Goal: Transaction & Acquisition: Purchase product/service

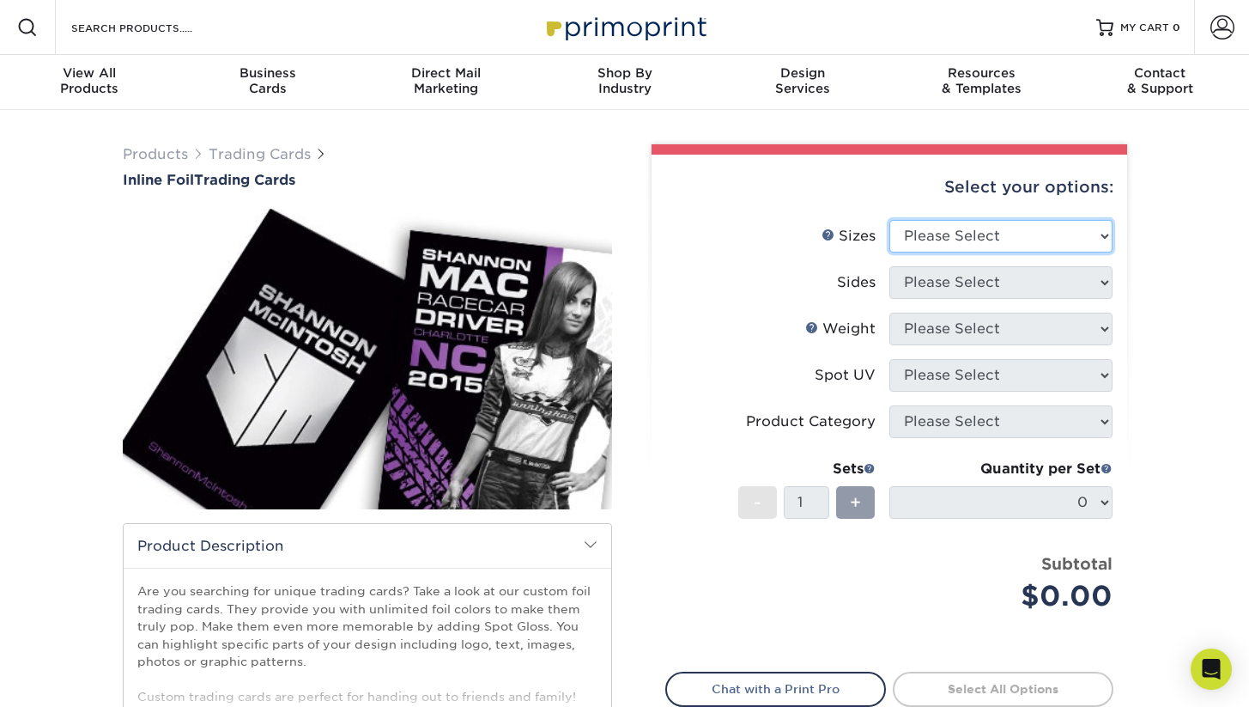
click at [964, 239] on select "Please Select 2.5" x 3.5"" at bounding box center [1001, 236] width 223 height 33
select select "2.50x3.50"
click at [890, 220] on select "Please Select 2.5" x 3.5"" at bounding box center [1001, 236] width 223 height 33
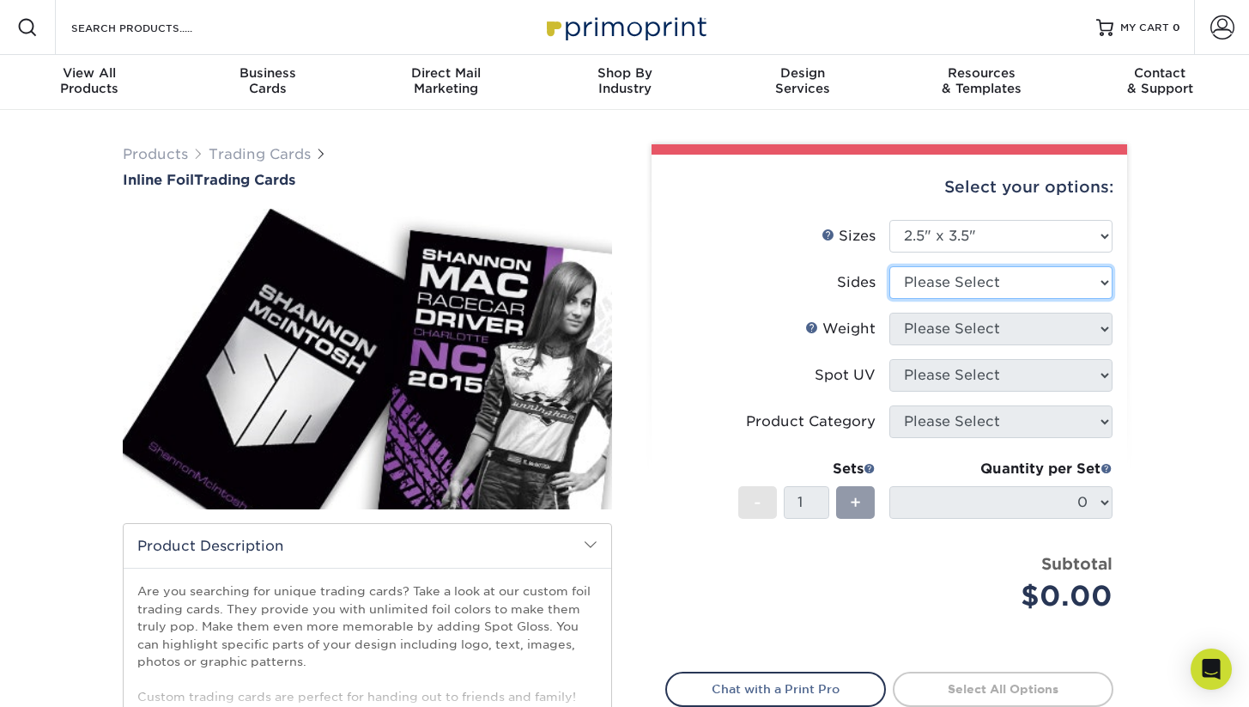
click at [979, 285] on select "Please Select Print Both Sides - Foil Back Only Print Both Sides - Foil Both Si…" at bounding box center [1001, 282] width 223 height 33
select select "e9e9dfb3-fba1-4d60-972c-fd9ca5904d33"
click at [890, 266] on select "Please Select Print Both Sides - Foil Back Only Print Both Sides - Foil Both Si…" at bounding box center [1001, 282] width 223 height 33
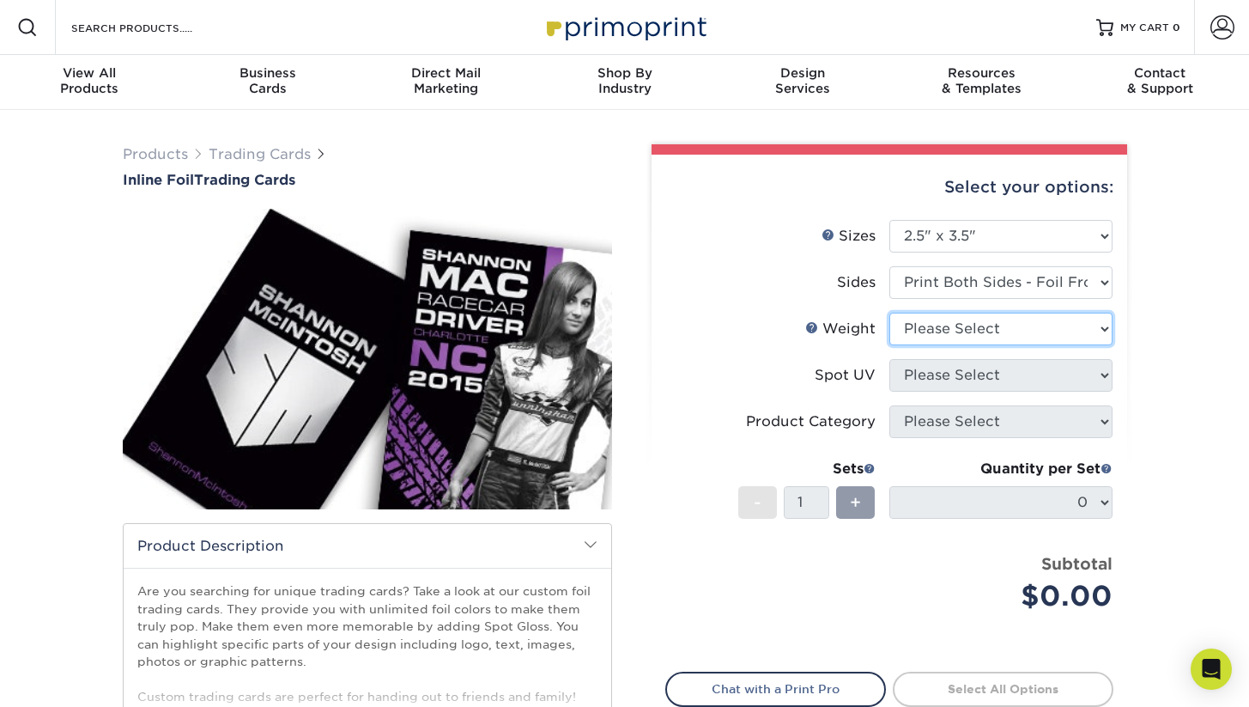
click at [965, 331] on select "Please Select 16PT" at bounding box center [1001, 329] width 223 height 33
select select "16PT"
click at [890, 313] on select "Please Select 16PT" at bounding box center [1001, 329] width 223 height 33
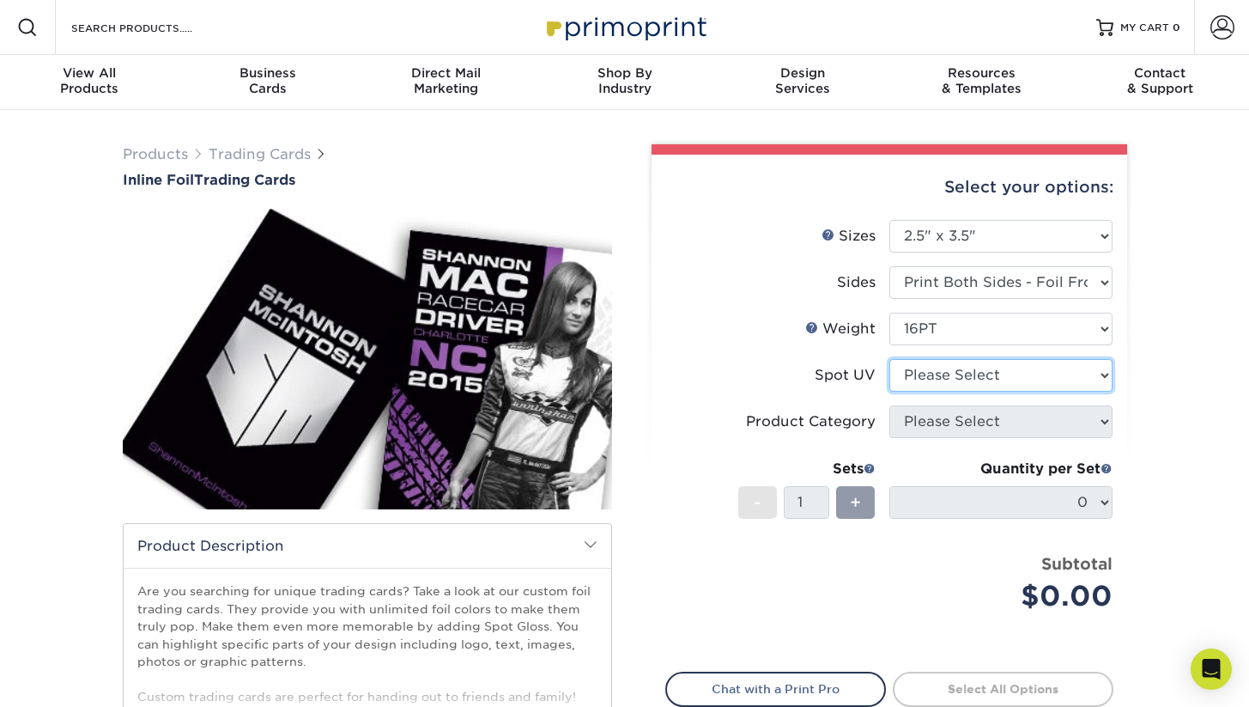
click at [970, 380] on select "Please Select No Spot UV Front and Back (Both Sides) Front Only Back Only" at bounding box center [1001, 375] width 223 height 33
select select "3"
click at [890, 359] on select "Please Select No Spot UV Front and Back (Both Sides) Front Only Back Only" at bounding box center [1001, 375] width 223 height 33
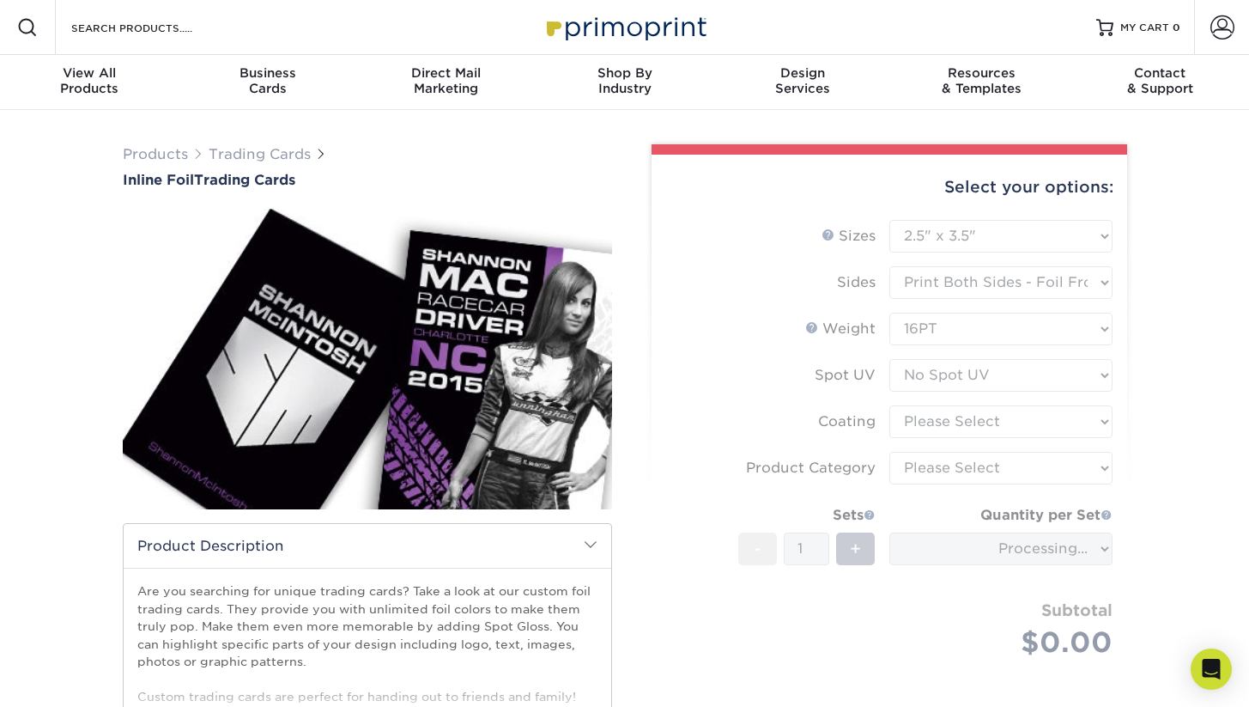
click at [972, 416] on form "Sizes Help Sizes Please Select 2.5" x 3.5" Sides Please Select 16PT - 1" at bounding box center [890, 459] width 448 height 478
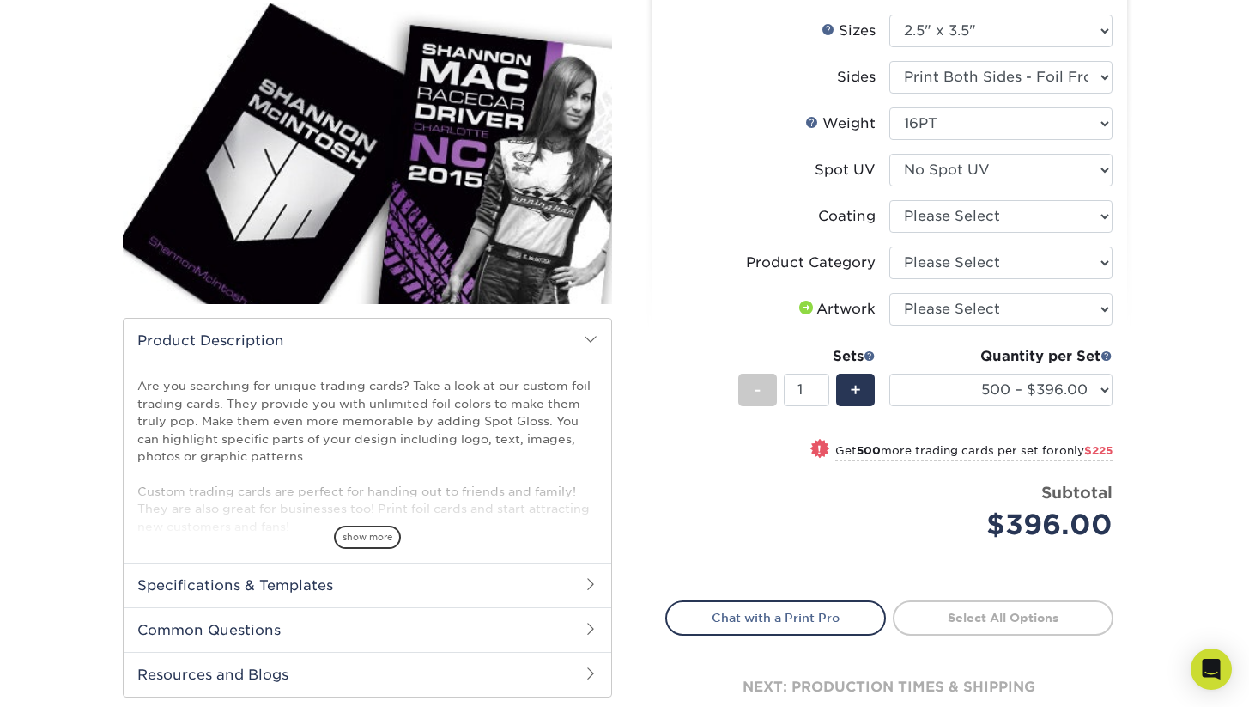
scroll to position [136, 0]
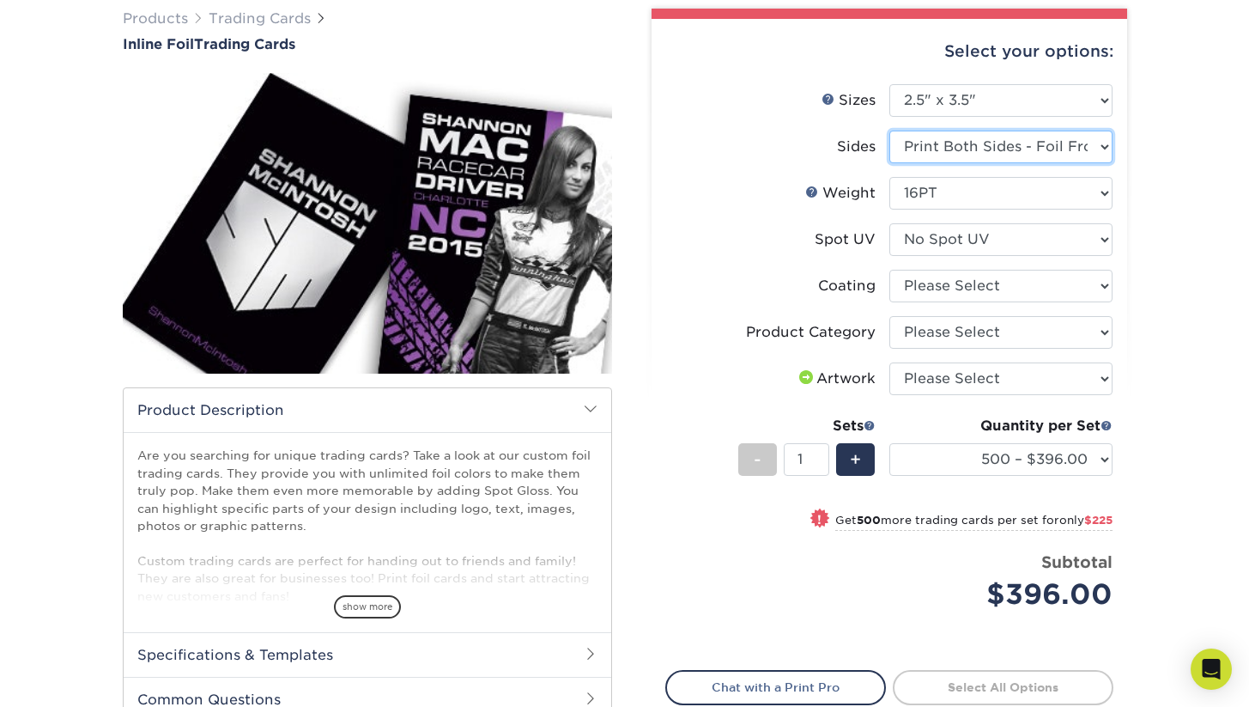
click at [1027, 151] on select "Please Select Print Both Sides - Foil Back Only Print Both Sides - Foil Both Si…" at bounding box center [1001, 147] width 223 height 33
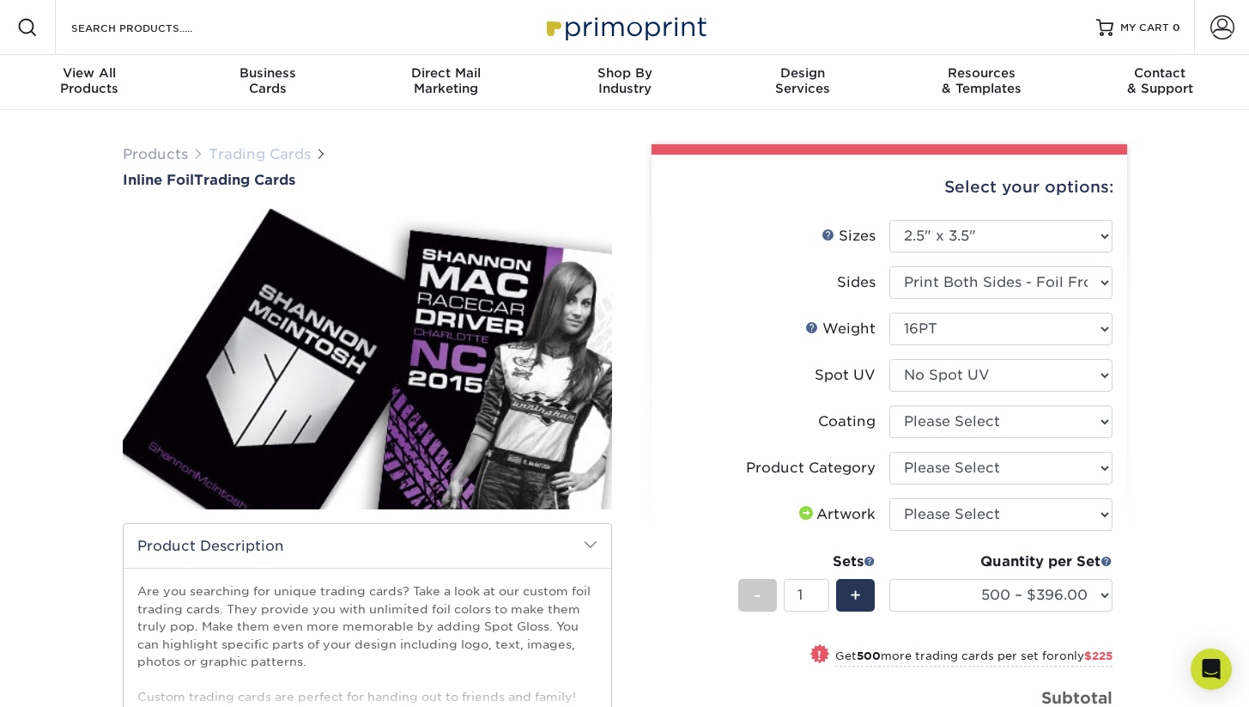
click at [260, 156] on link "Trading Cards" at bounding box center [260, 154] width 102 height 16
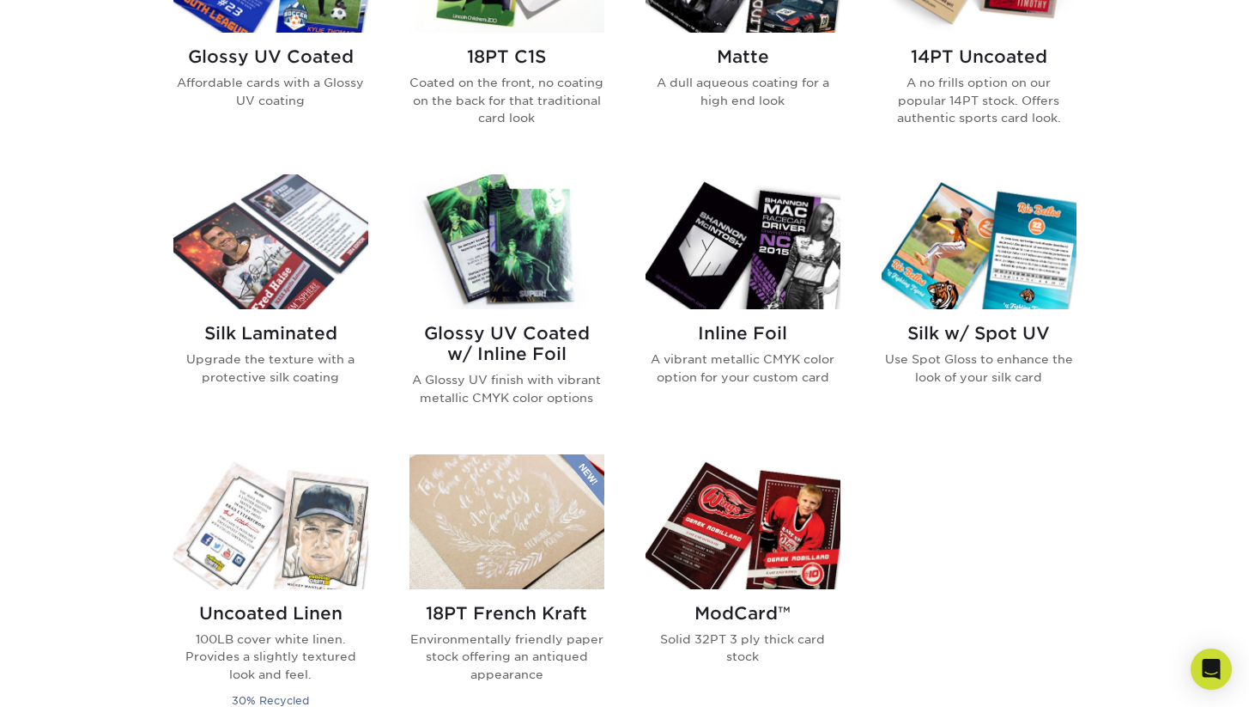
scroll to position [1060, 0]
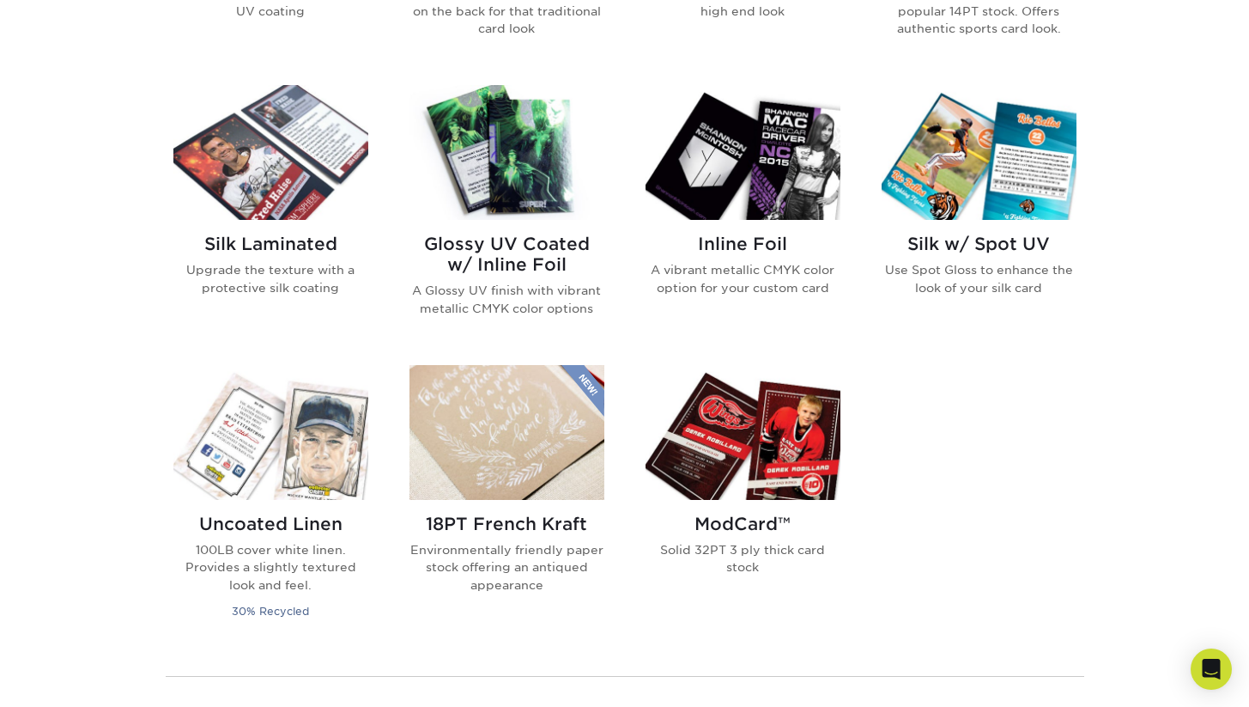
click at [751, 452] on img at bounding box center [743, 432] width 195 height 135
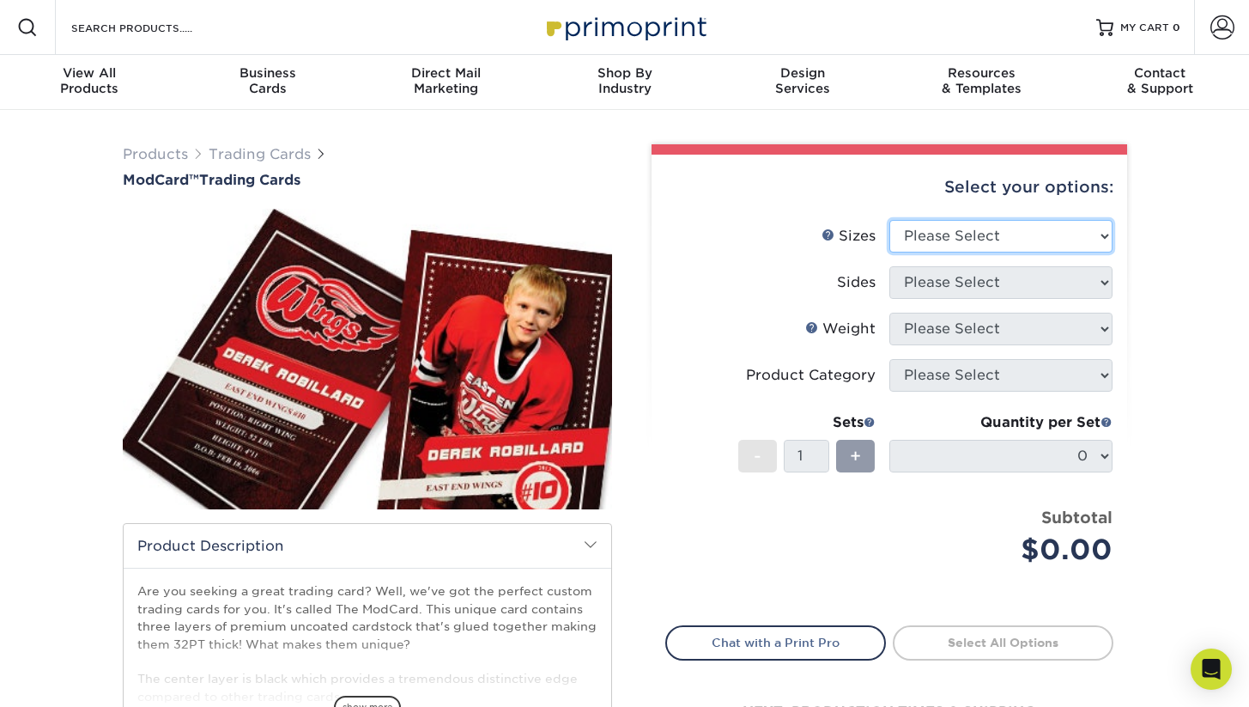
click at [991, 239] on select "Please Select 2.5" x 3.5"" at bounding box center [1001, 236] width 223 height 33
select select "2.50x3.50"
click at [890, 220] on select "Please Select 2.5" x 3.5"" at bounding box center [1001, 236] width 223 height 33
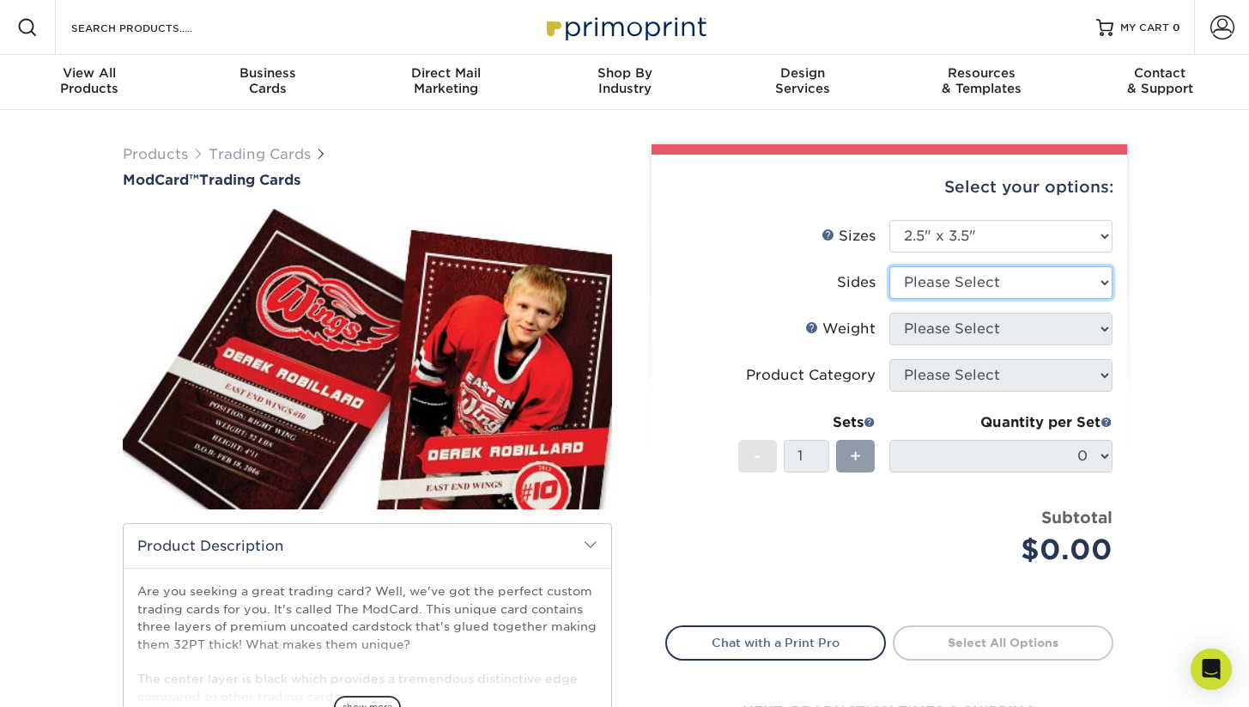
click at [985, 281] on select "Please Select Print Both Sides Print Front Only" at bounding box center [1001, 282] width 223 height 33
select select "13abbda7-1d64-4f25-8bb2-c179b224825d"
click at [890, 266] on select "Please Select Print Both Sides Print Front Only" at bounding box center [1001, 282] width 223 height 33
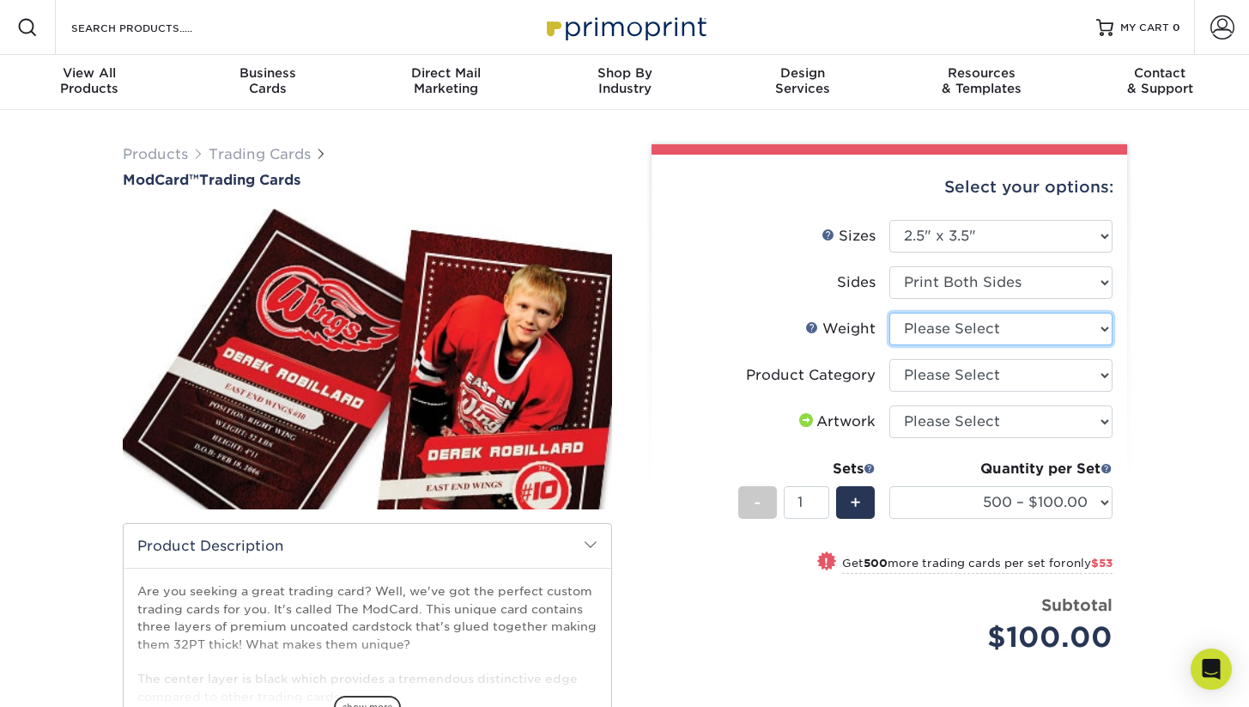
click at [990, 336] on select "Please Select 32PTUCBLK" at bounding box center [1001, 329] width 223 height 33
select select "32PTUCBLK"
click at [890, 313] on select "Please Select 32PTUCBLK" at bounding box center [1001, 329] width 223 height 33
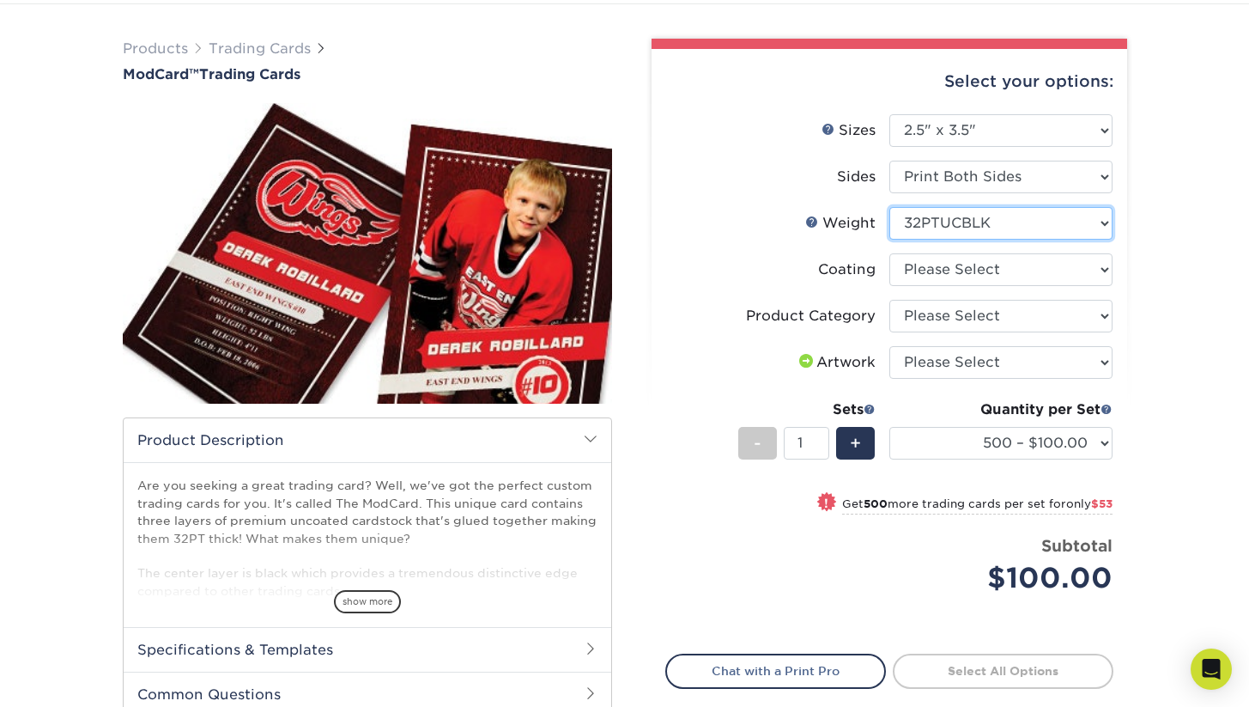
scroll to position [125, 0]
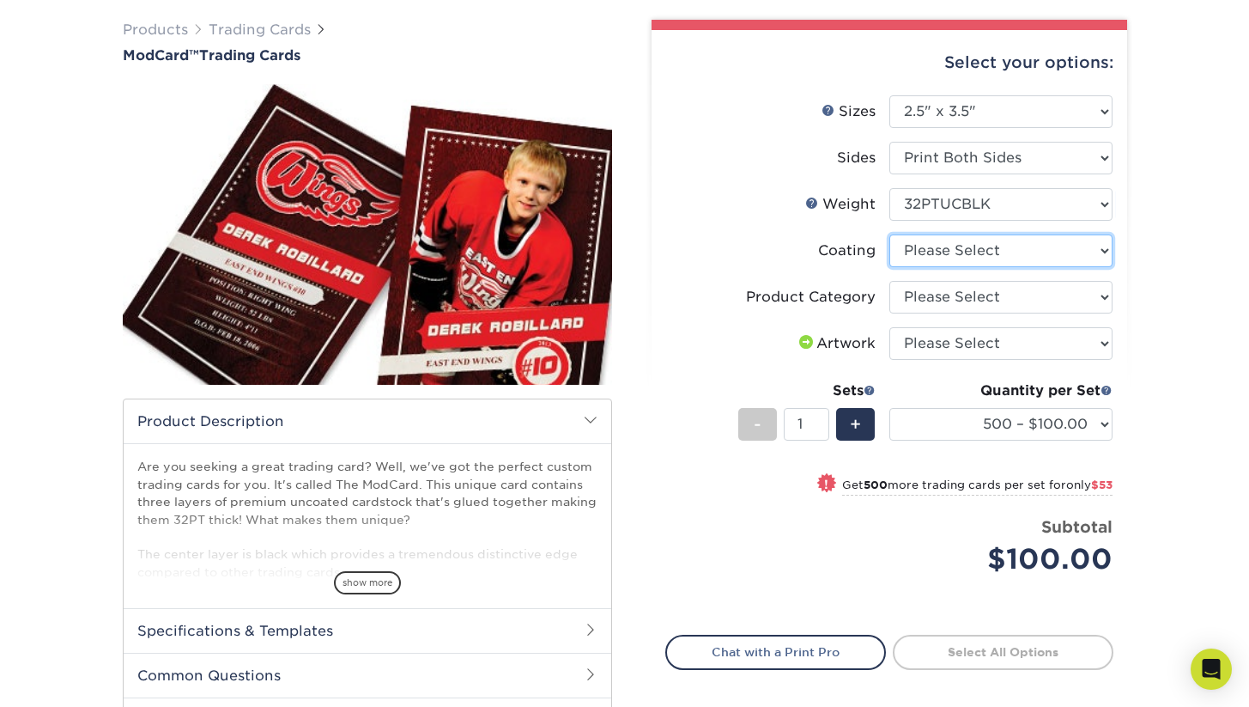
click at [987, 255] on select at bounding box center [1001, 250] width 223 height 33
select select "3e7618de-abca-4bda-9f97-8b9129e913d8"
click at [890, 234] on select at bounding box center [1001, 250] width 223 height 33
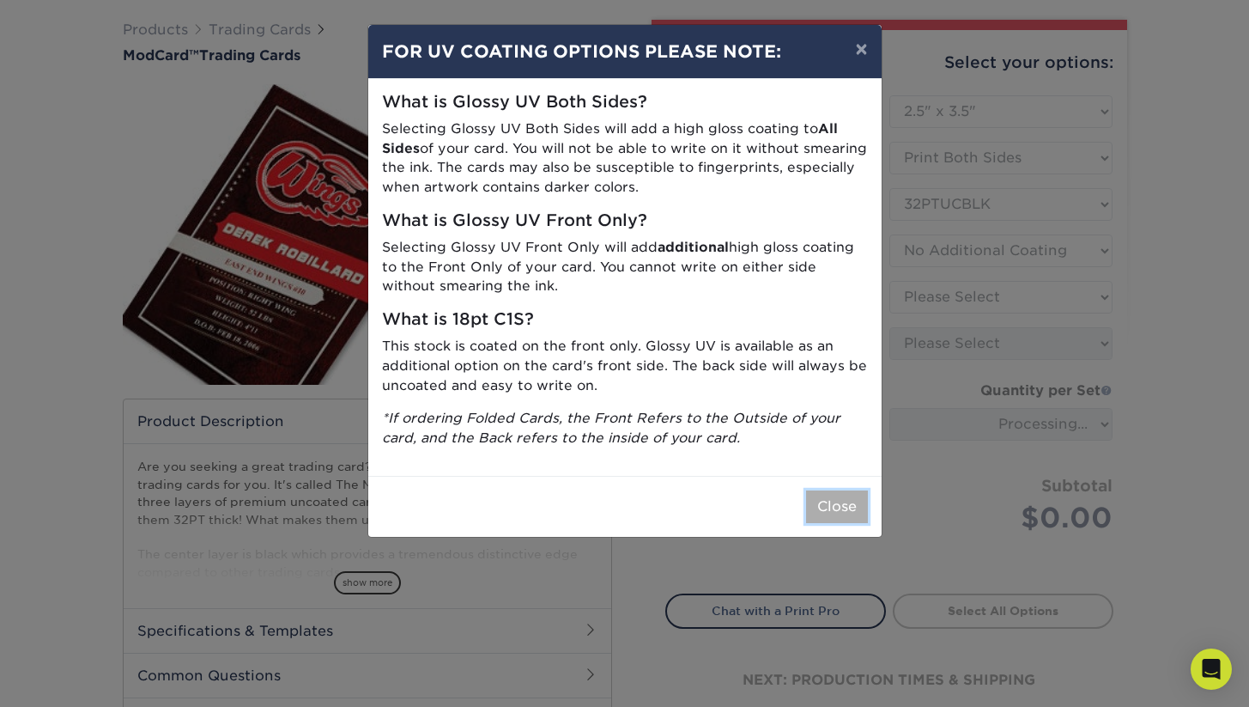
click at [842, 509] on button "Close" at bounding box center [837, 506] width 62 height 33
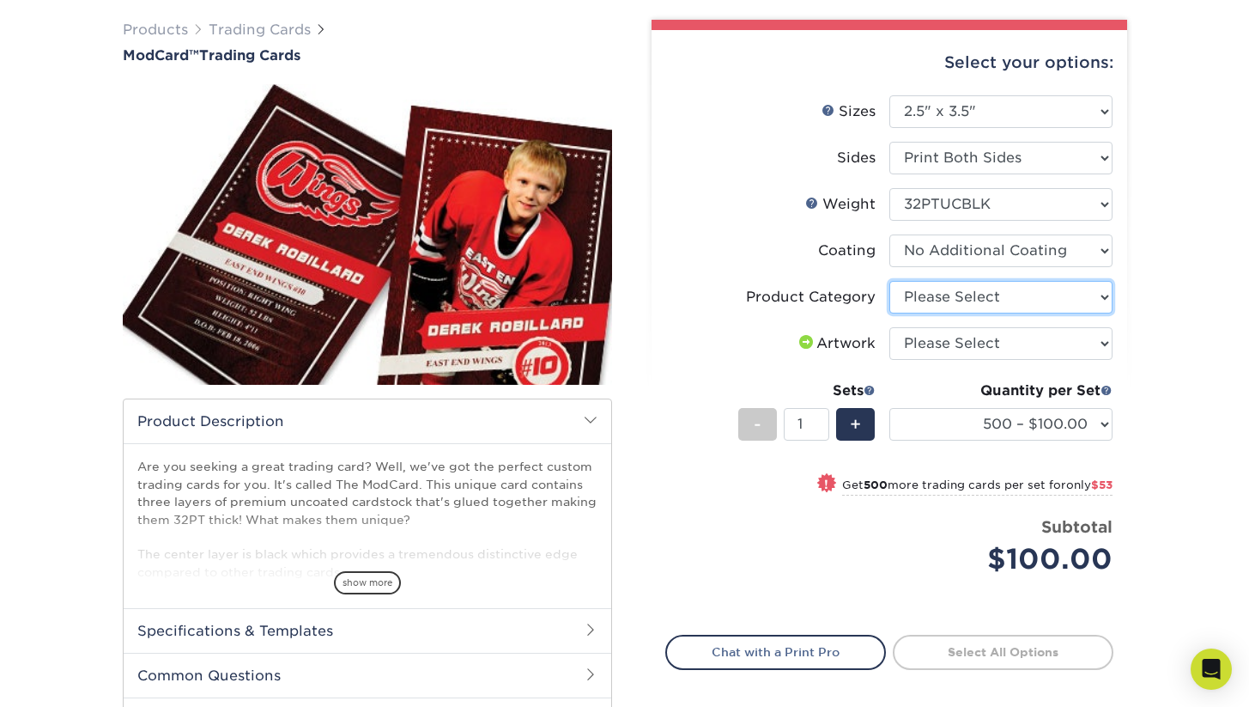
click at [1015, 295] on select "Please Select Trading Cards" at bounding box center [1001, 297] width 223 height 33
select select "c2f9bce9-36c2-409d-b101-c29d9d031e18"
click at [890, 281] on select "Please Select Trading Cards" at bounding box center [1001, 297] width 223 height 33
click at [1004, 345] on select "Please Select I will upload files I need a design - $100" at bounding box center [1001, 343] width 223 height 33
select select "upload"
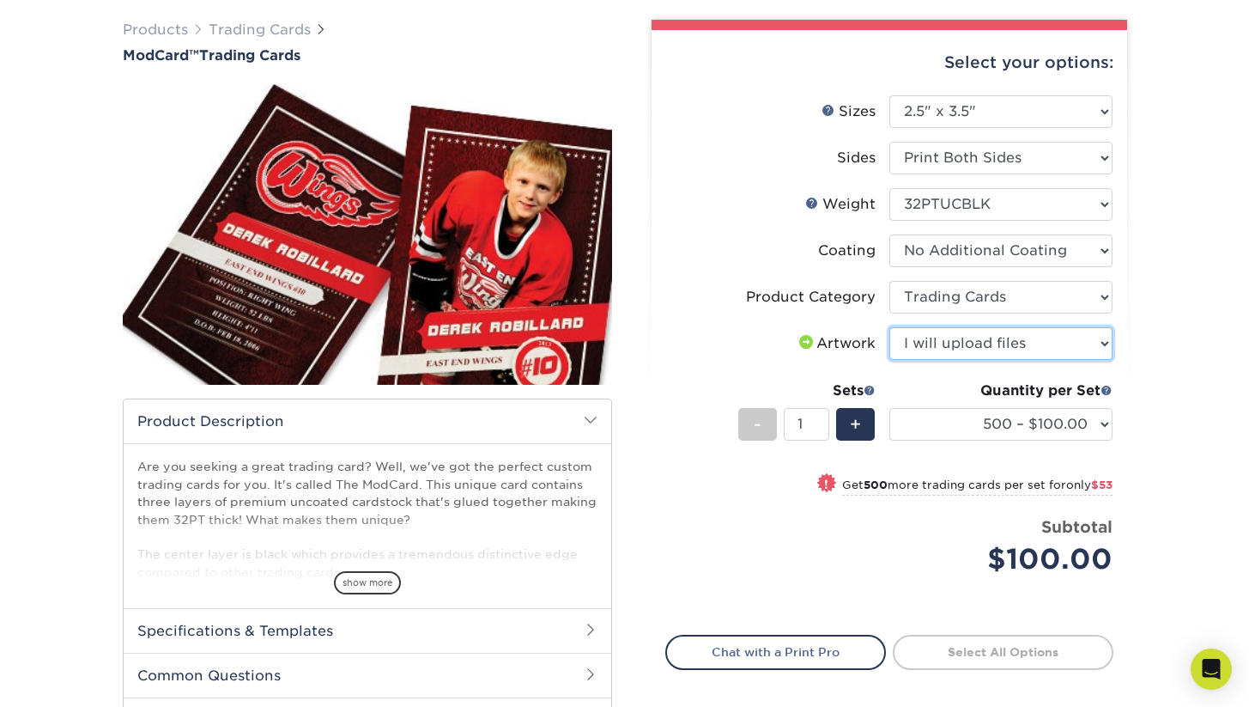
click at [890, 327] on select "Please Select I will upload files I need a design - $100" at bounding box center [1001, 343] width 223 height 33
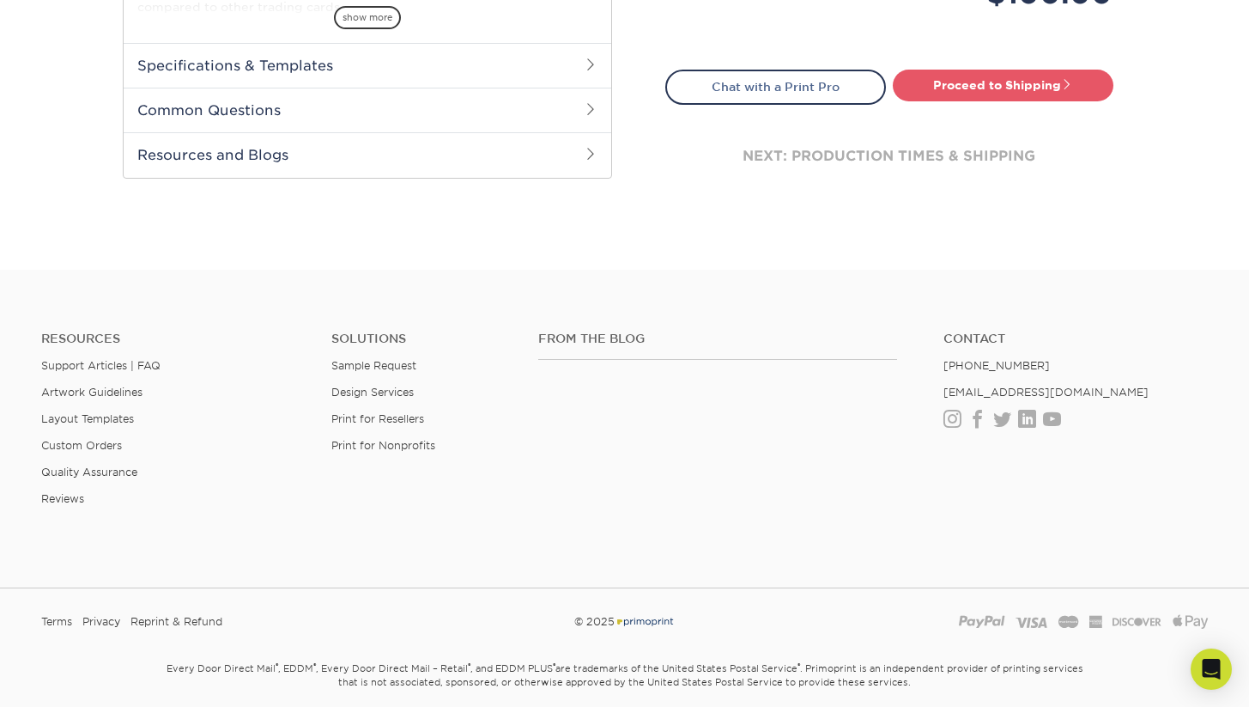
scroll to position [754, 0]
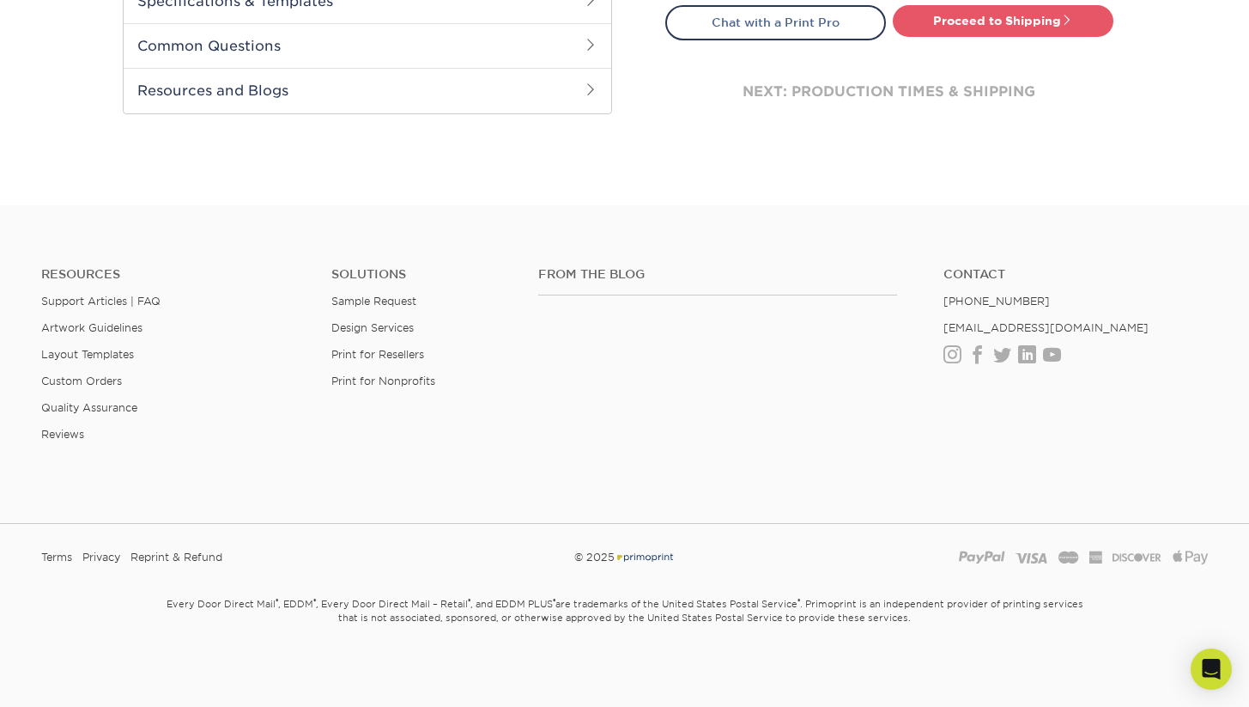
click at [656, 435] on div "From the Blog Contact (888) 822-5815 info@primoprint.com Instagram Facebook Twi…" at bounding box center [874, 368] width 696 height 202
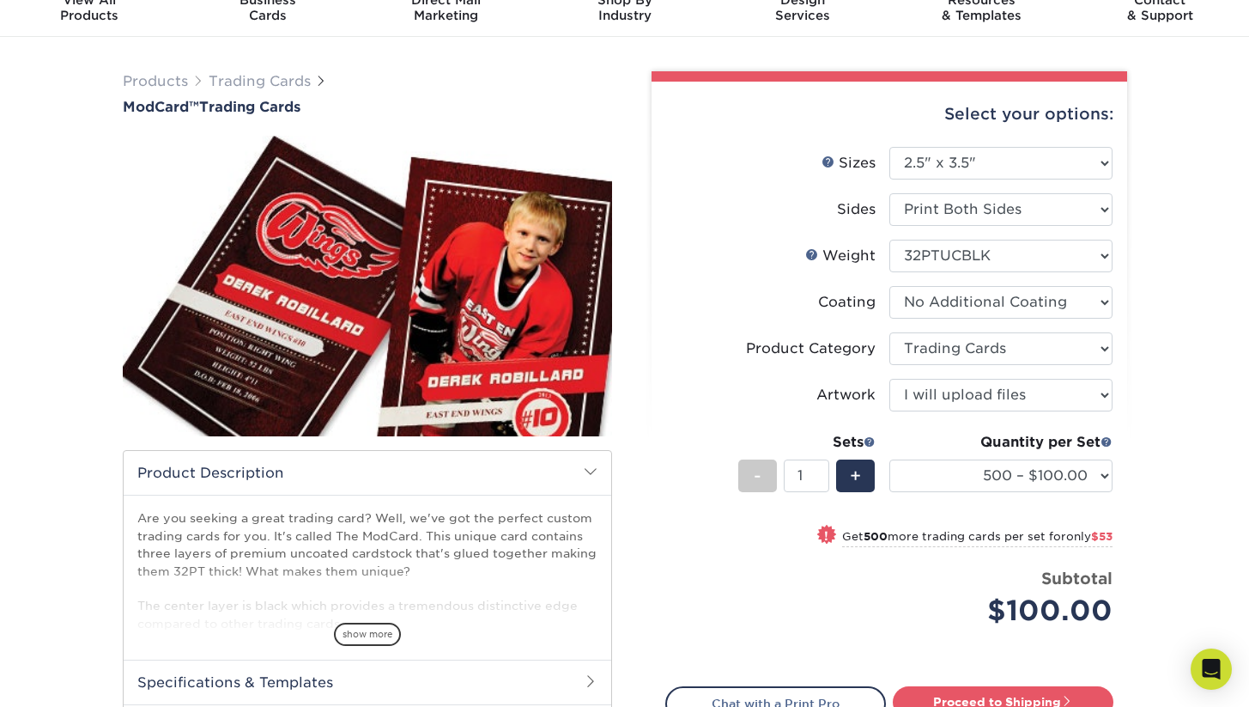
scroll to position [70, 0]
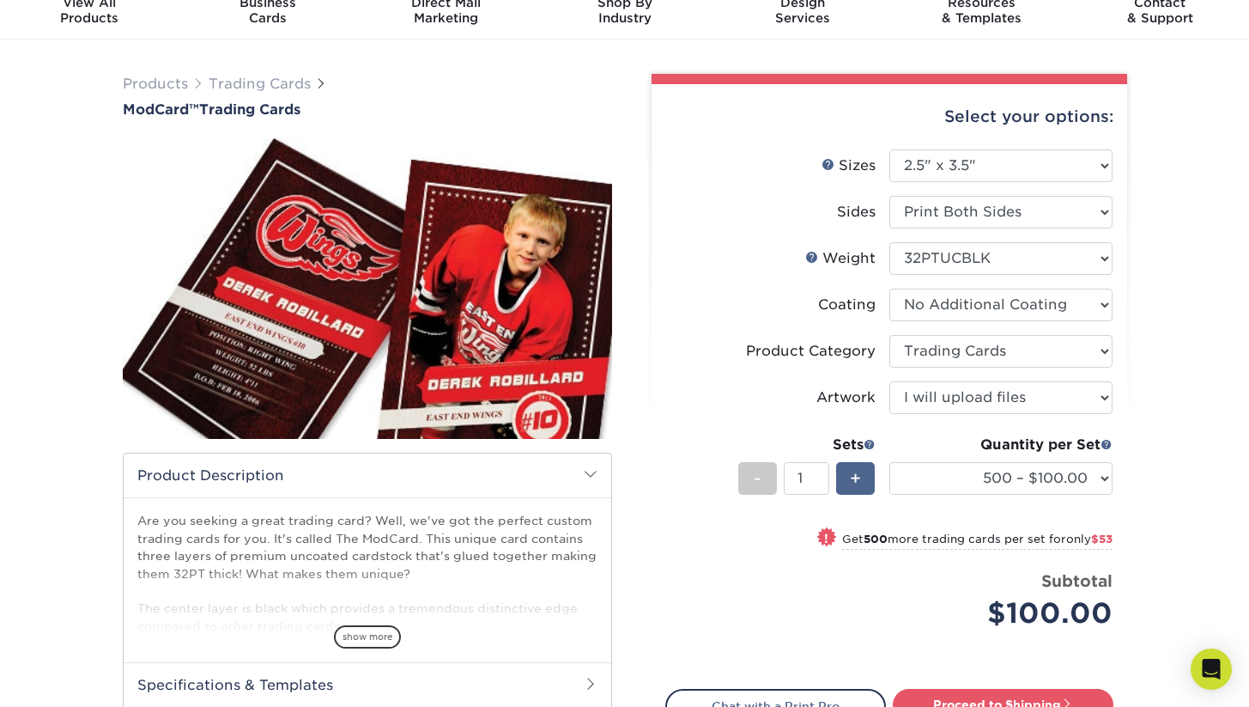
click at [867, 485] on div "+" at bounding box center [855, 478] width 39 height 33
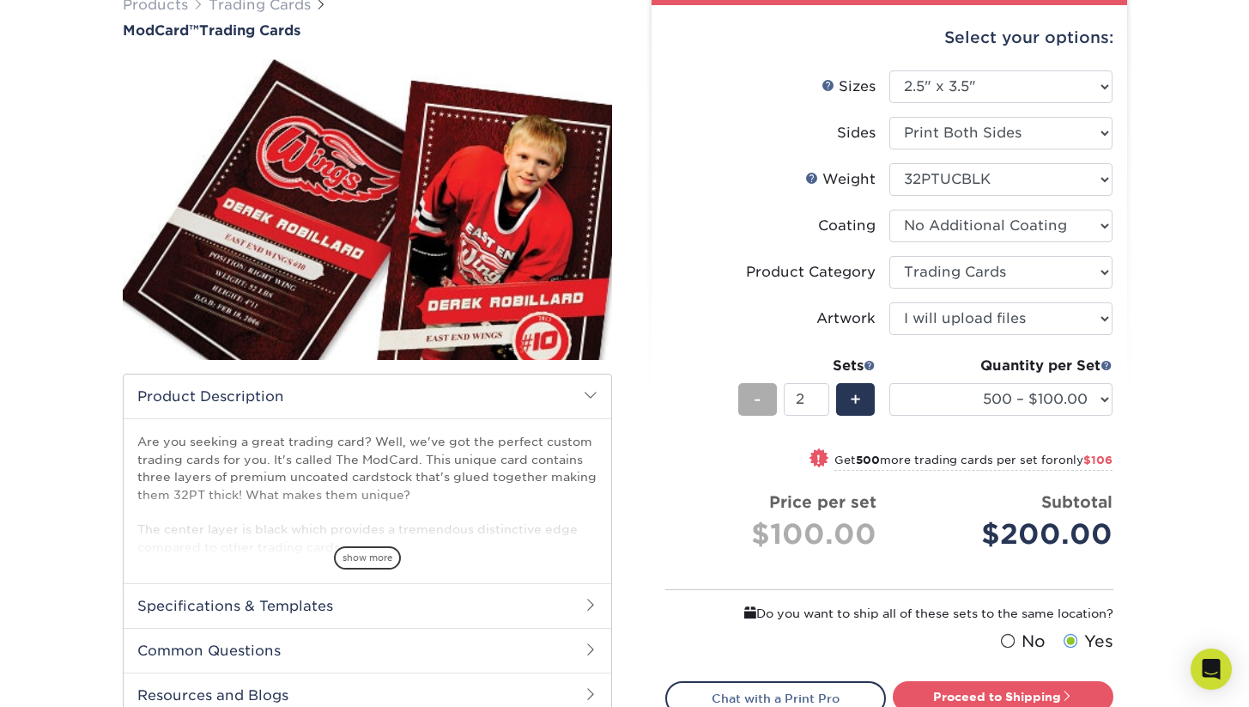
scroll to position [155, 0]
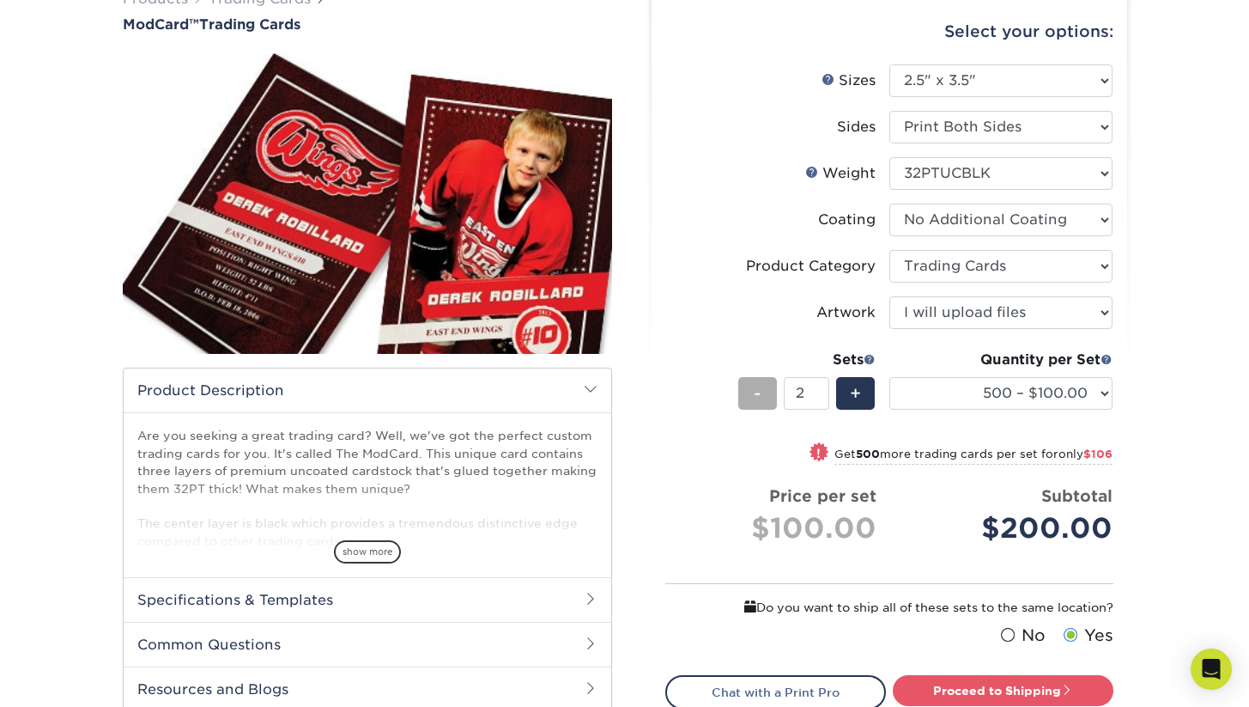
click at [760, 395] on span "-" at bounding box center [758, 393] width 8 height 26
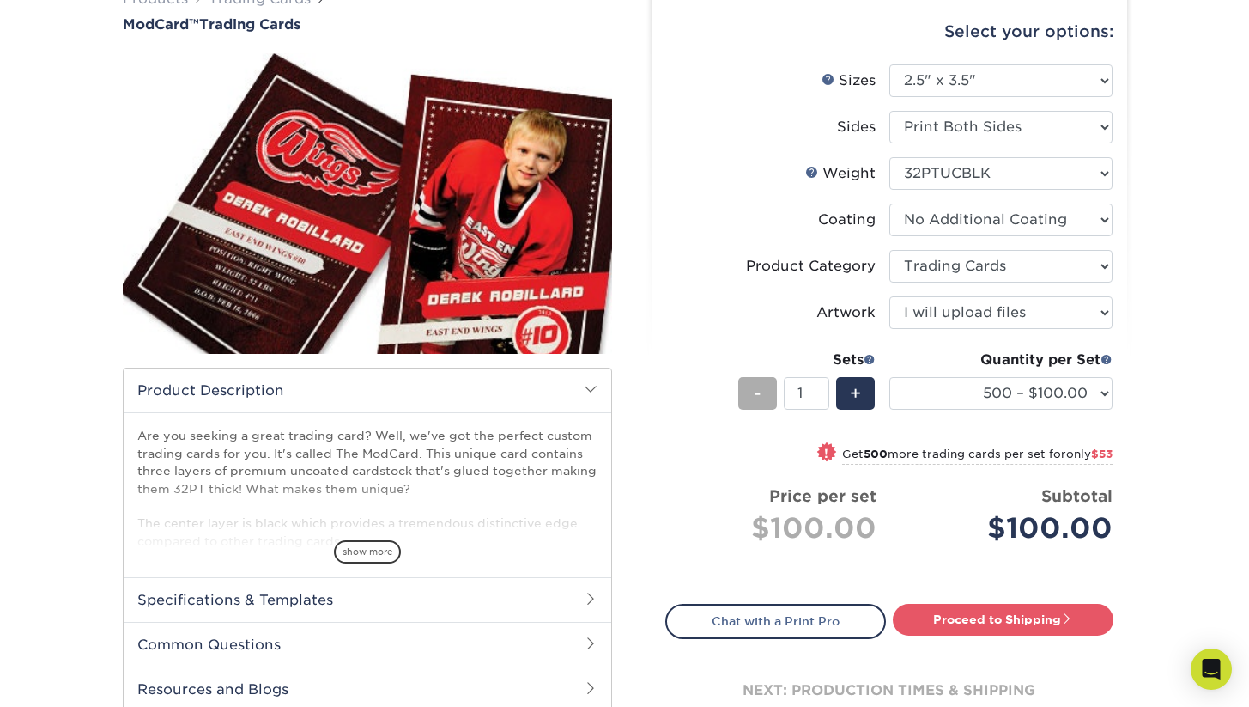
click at [760, 395] on span "-" at bounding box center [758, 393] width 8 height 26
click at [862, 395] on div "+" at bounding box center [855, 393] width 39 height 33
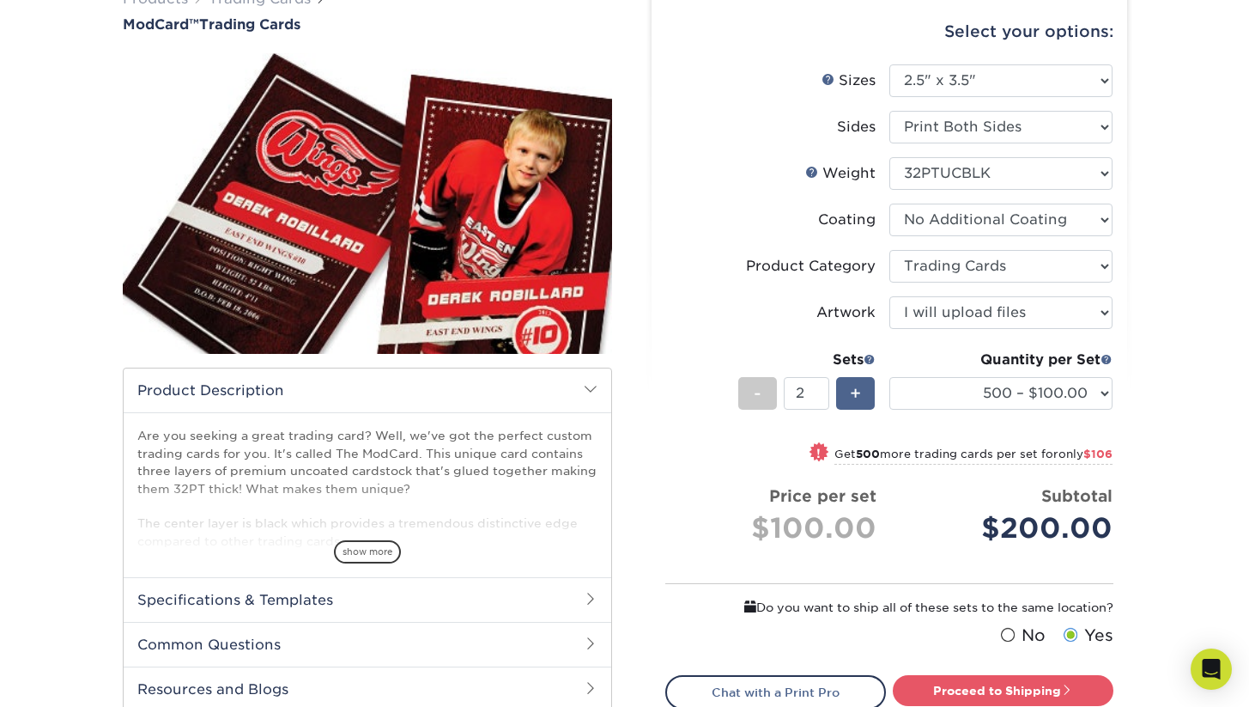
click at [862, 395] on div "+" at bounding box center [855, 393] width 39 height 33
click at [854, 393] on span "+" at bounding box center [855, 393] width 11 height 26
click at [757, 392] on span "-" at bounding box center [758, 393] width 8 height 26
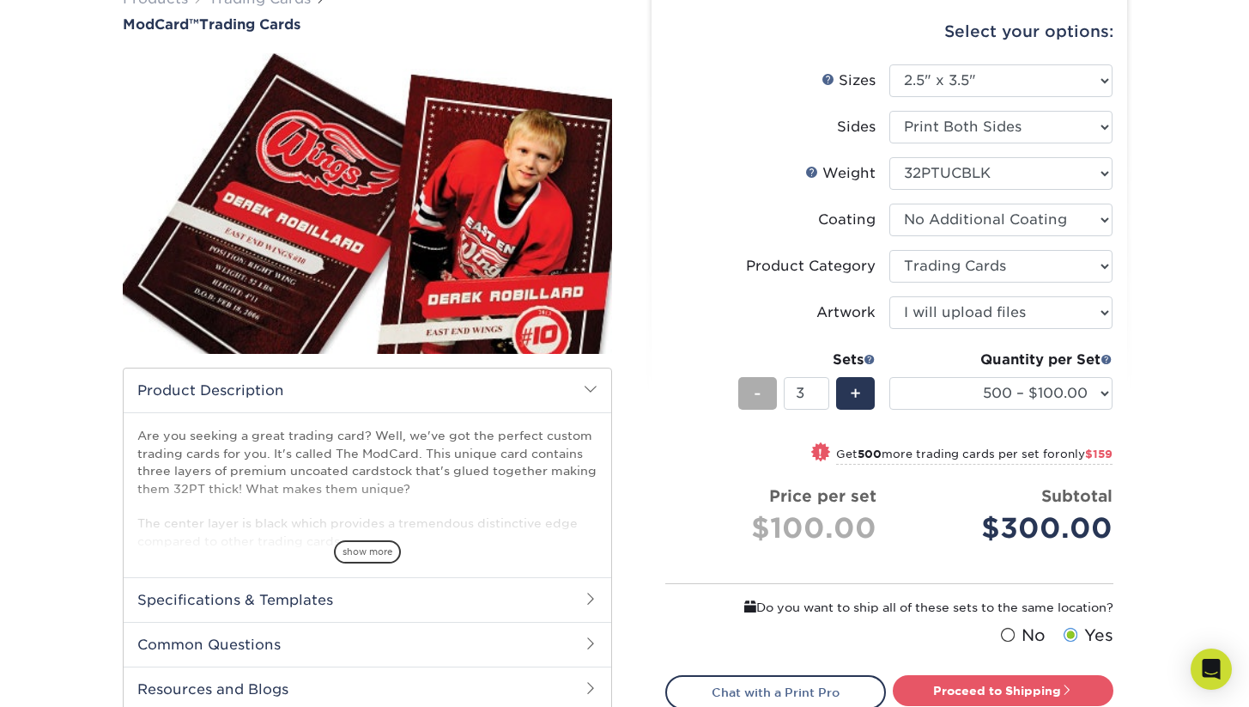
click at [757, 392] on span "-" at bounding box center [758, 393] width 8 height 26
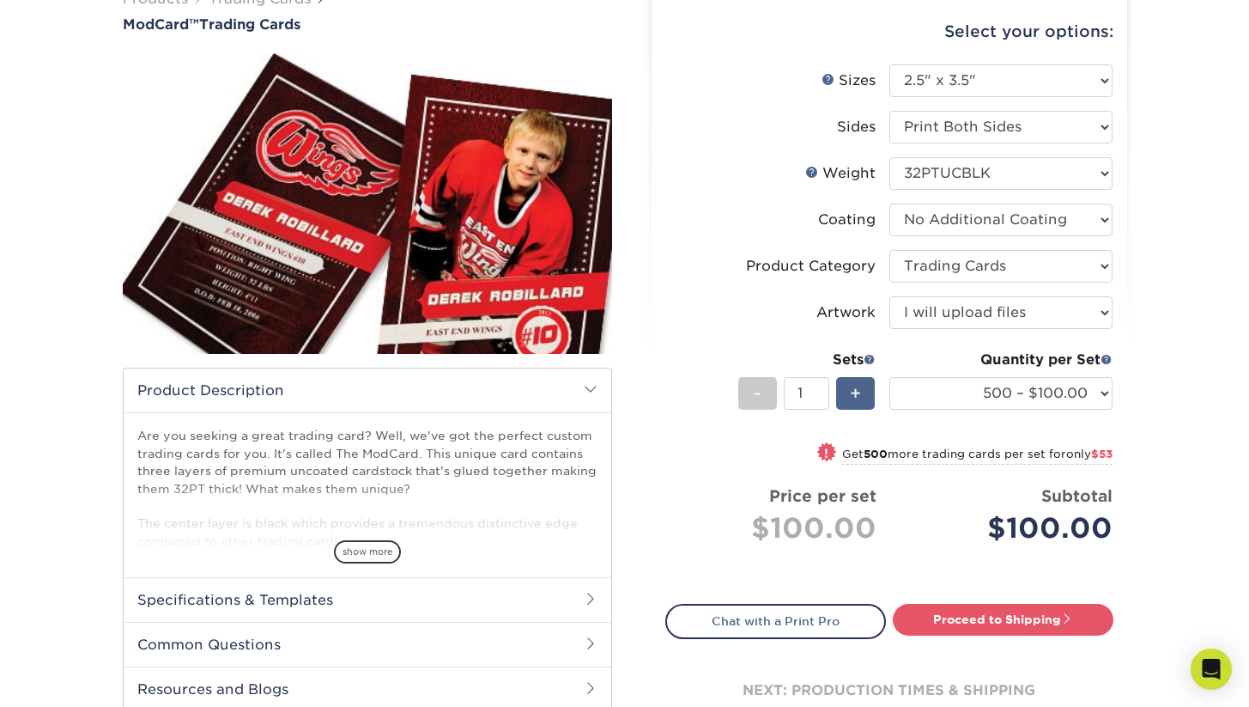
click at [854, 394] on span "+" at bounding box center [855, 393] width 11 height 26
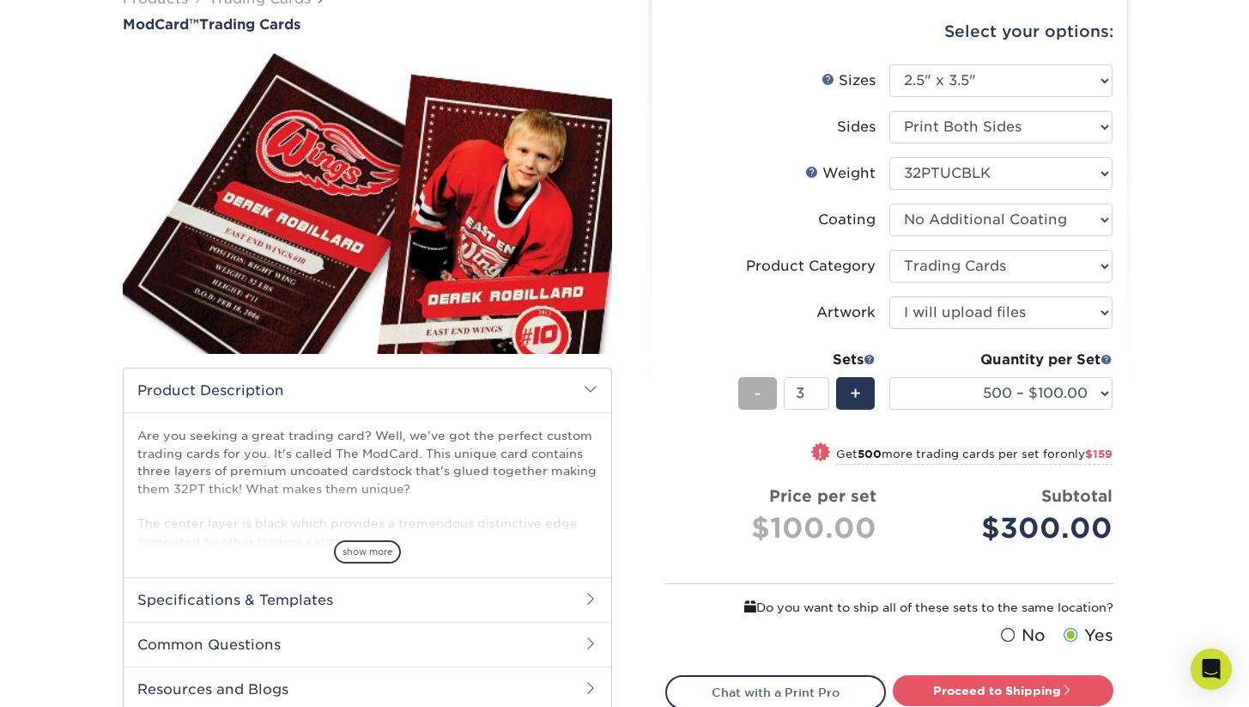
click at [754, 382] on span "-" at bounding box center [758, 393] width 8 height 26
type input "1"
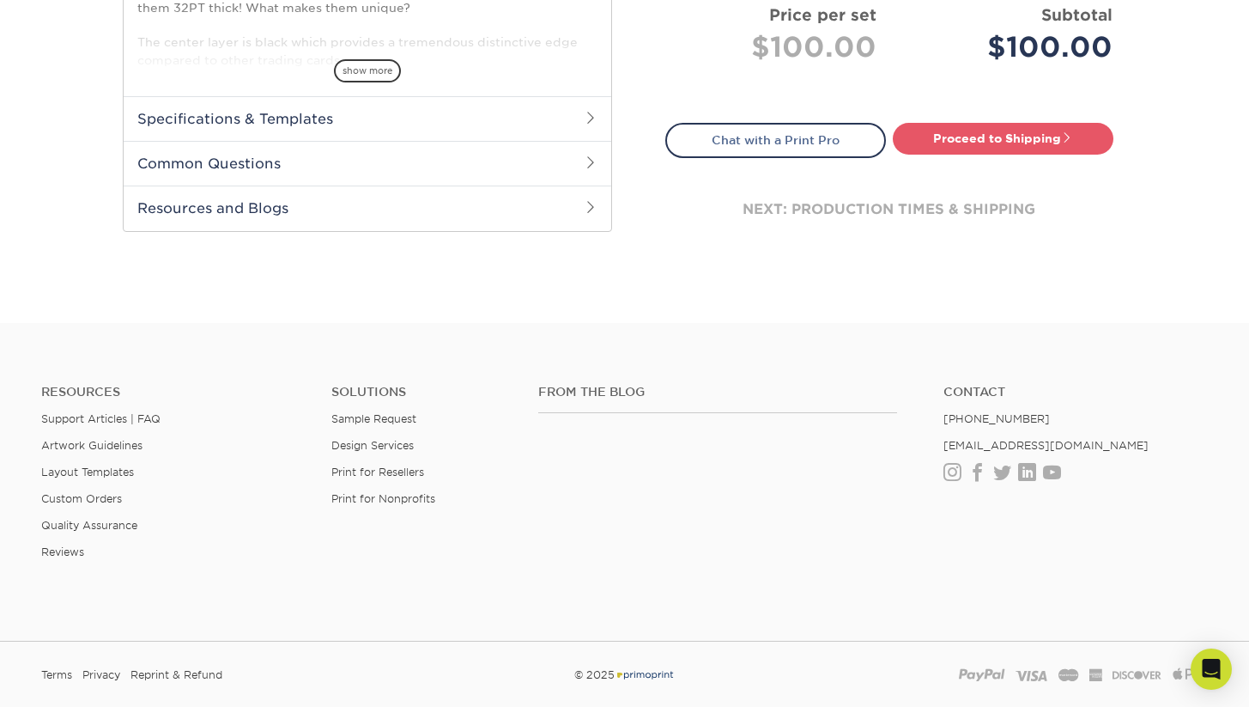
scroll to position [754, 0]
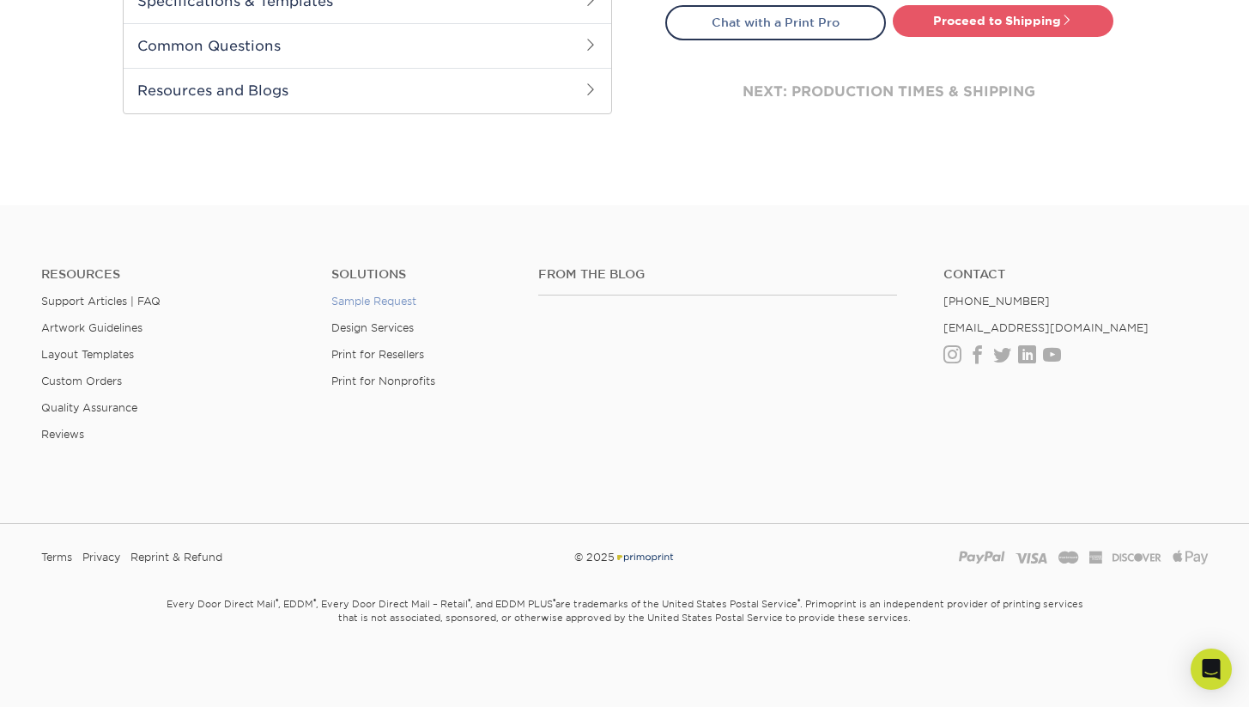
click at [411, 301] on link "Sample Request" at bounding box center [373, 301] width 85 height 13
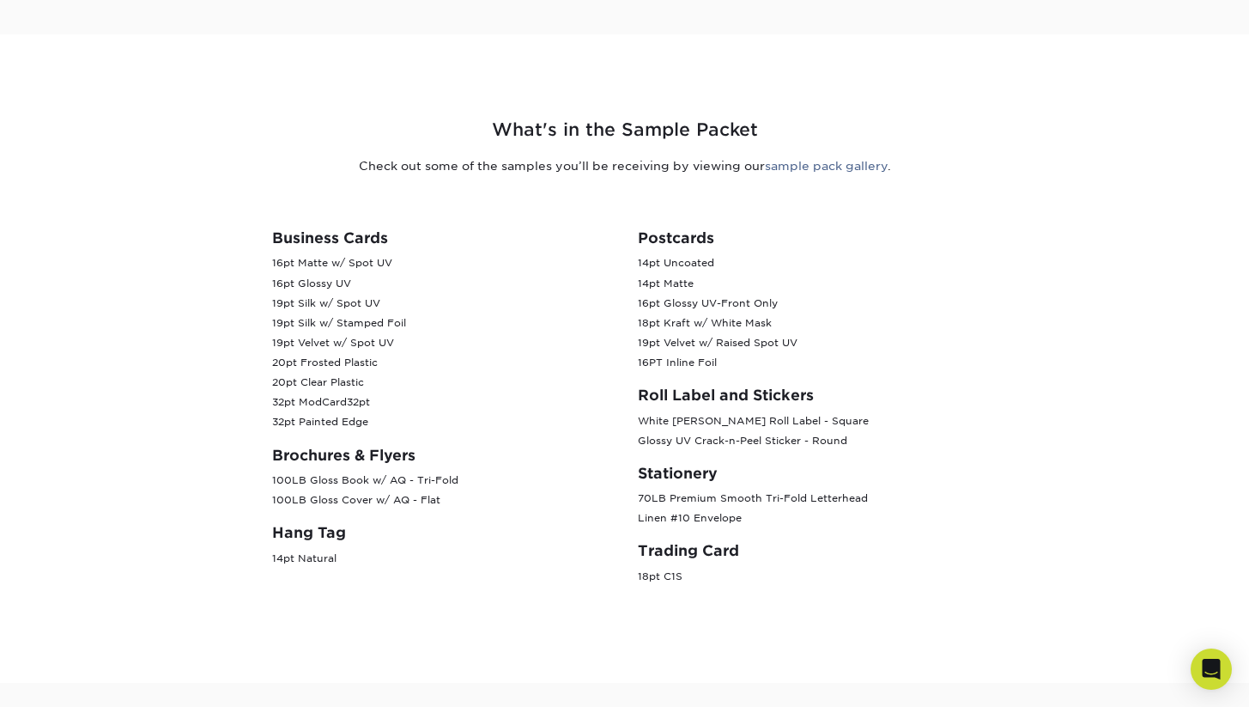
scroll to position [589, 0]
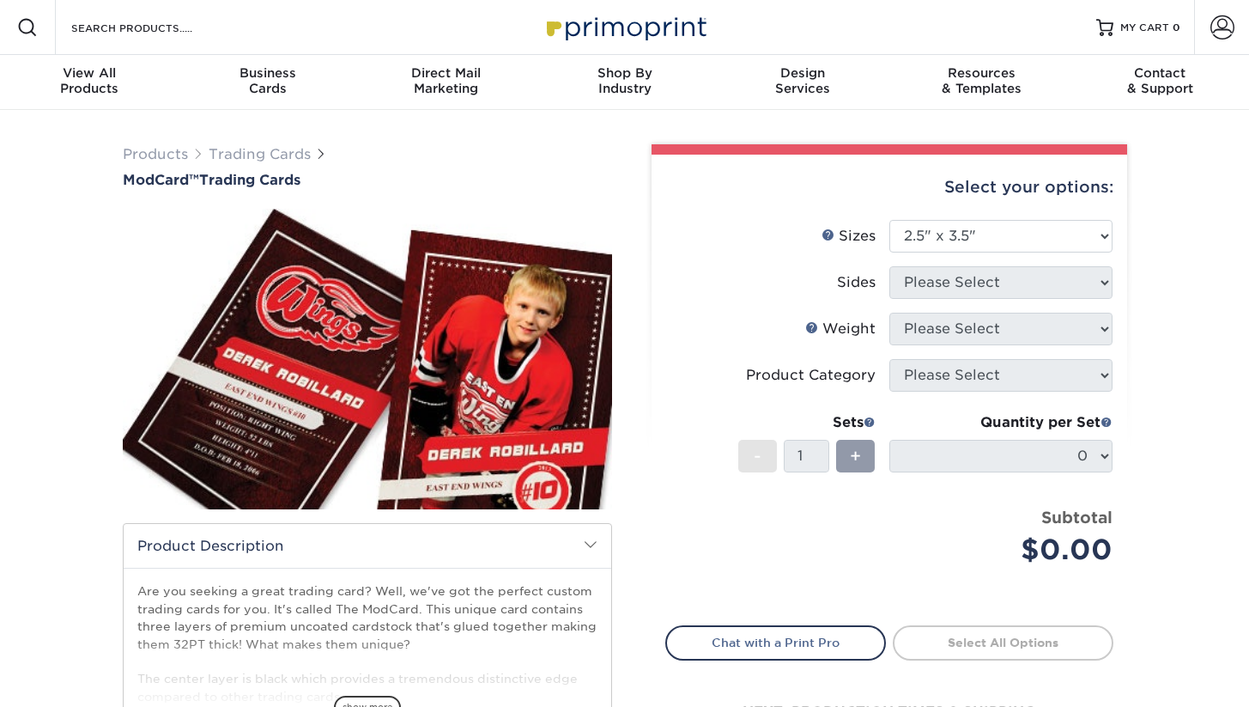
select select "2.50x3.50"
click at [286, 148] on link "Trading Cards" at bounding box center [260, 154] width 102 height 16
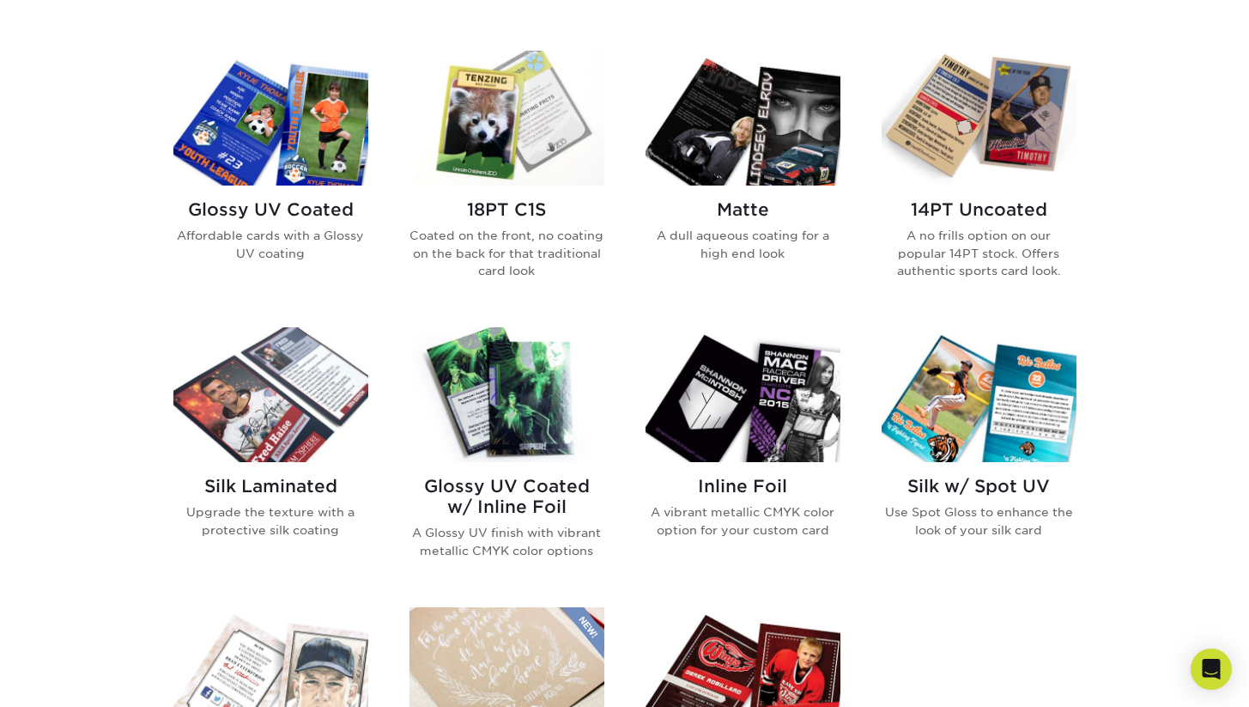
scroll to position [810, 0]
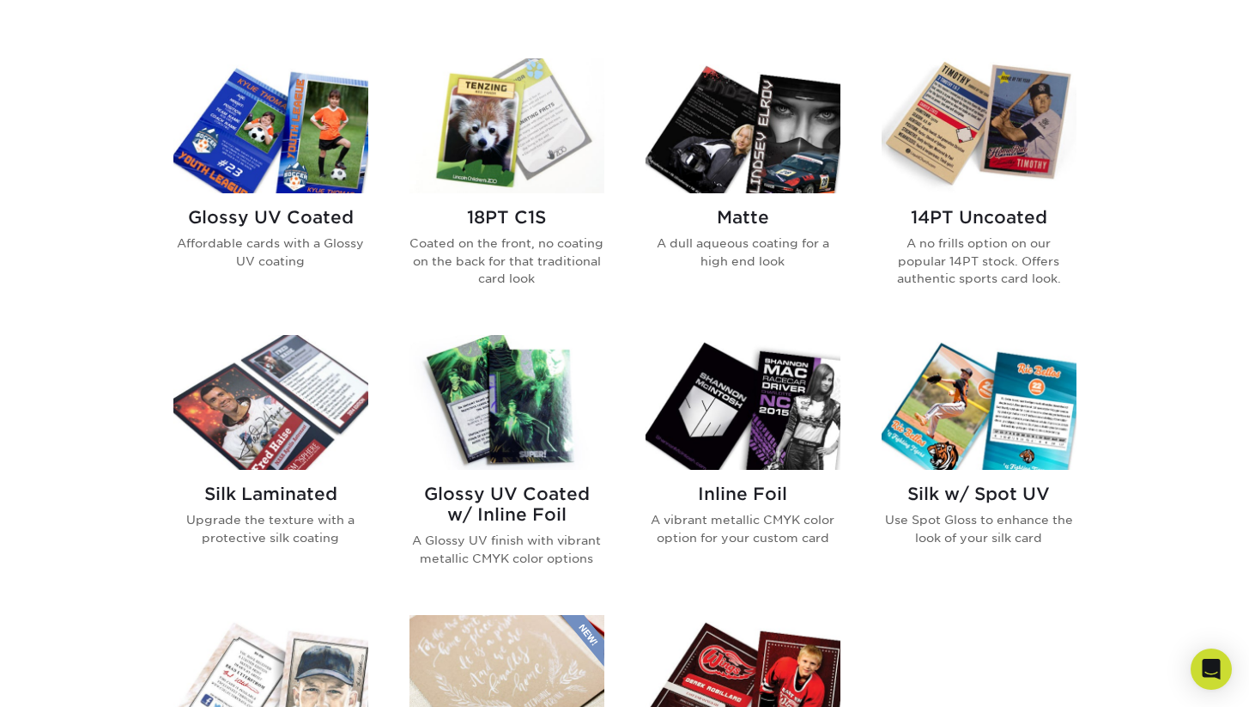
click at [515, 167] on img at bounding box center [507, 125] width 195 height 135
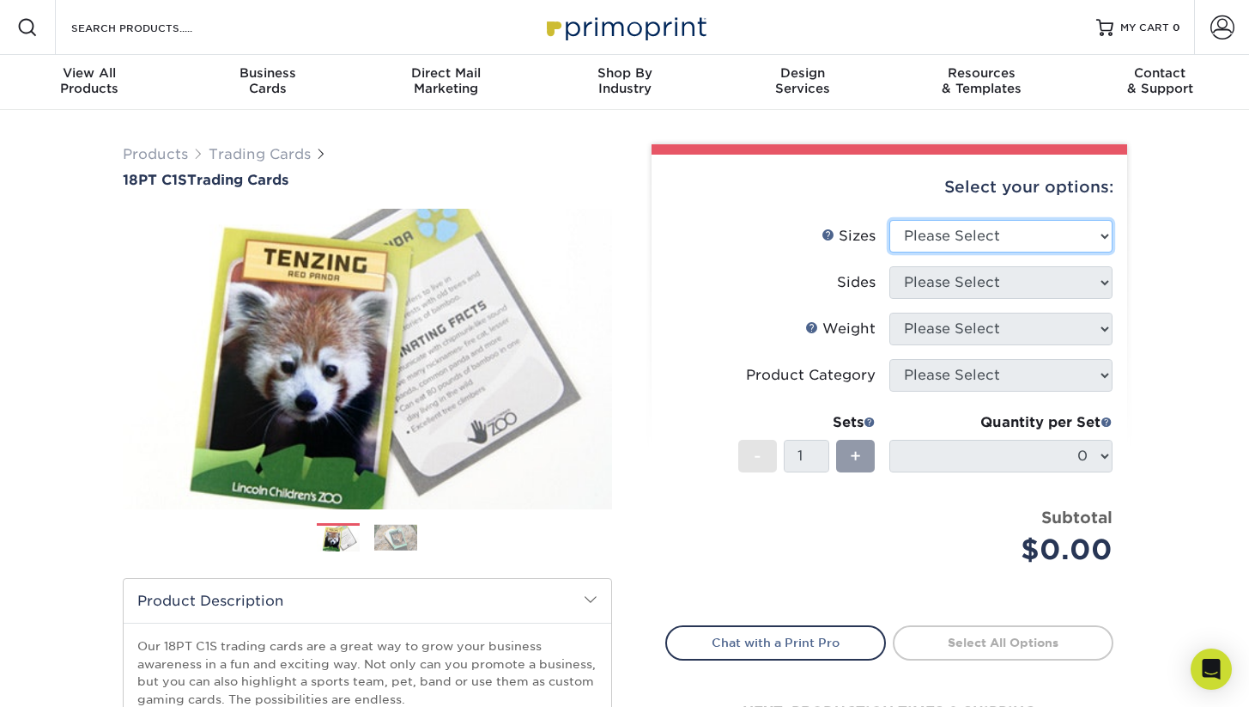
click at [1024, 238] on select "Please Select 2.5" x 3.5"" at bounding box center [1001, 236] width 223 height 33
select select "2.50x3.50"
click at [890, 220] on select "Please Select 2.5" x 3.5"" at bounding box center [1001, 236] width 223 height 33
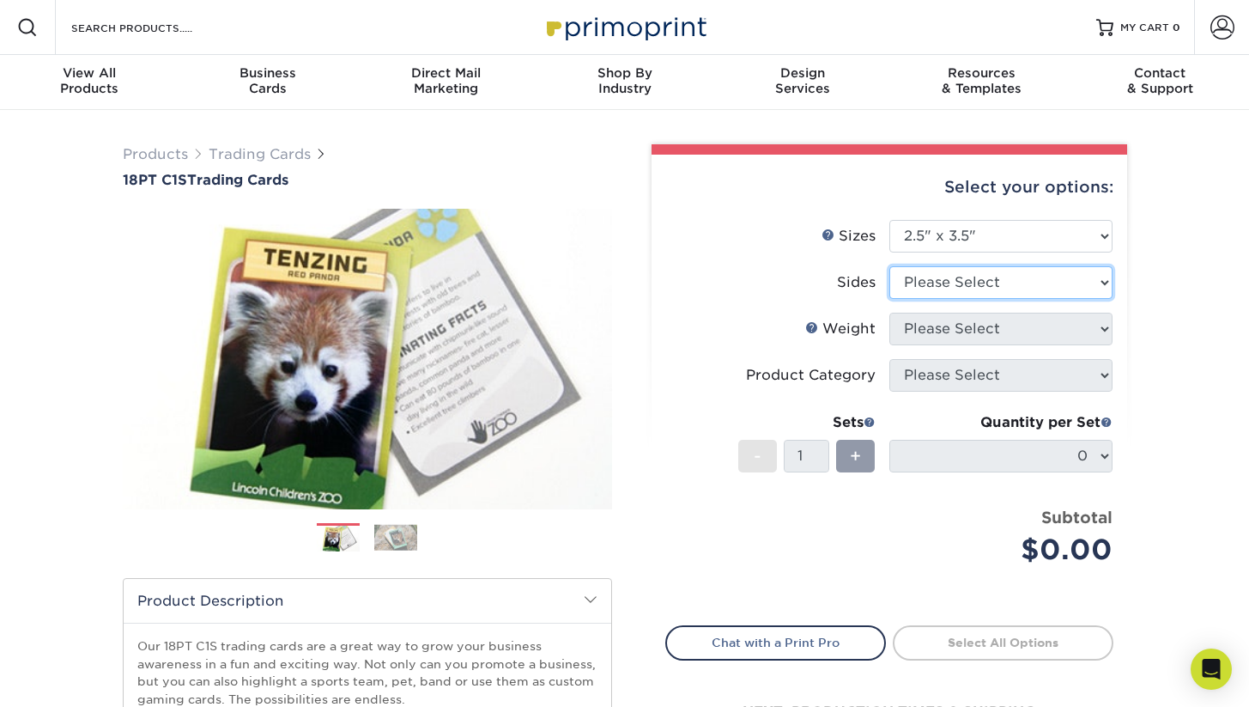
click at [990, 286] on select "Please Select Print Both Sides Print Front Only" at bounding box center [1001, 282] width 223 height 33
select select "13abbda7-1d64-4f25-8bb2-c179b224825d"
click at [890, 266] on select "Please Select Print Both Sides Print Front Only" at bounding box center [1001, 282] width 223 height 33
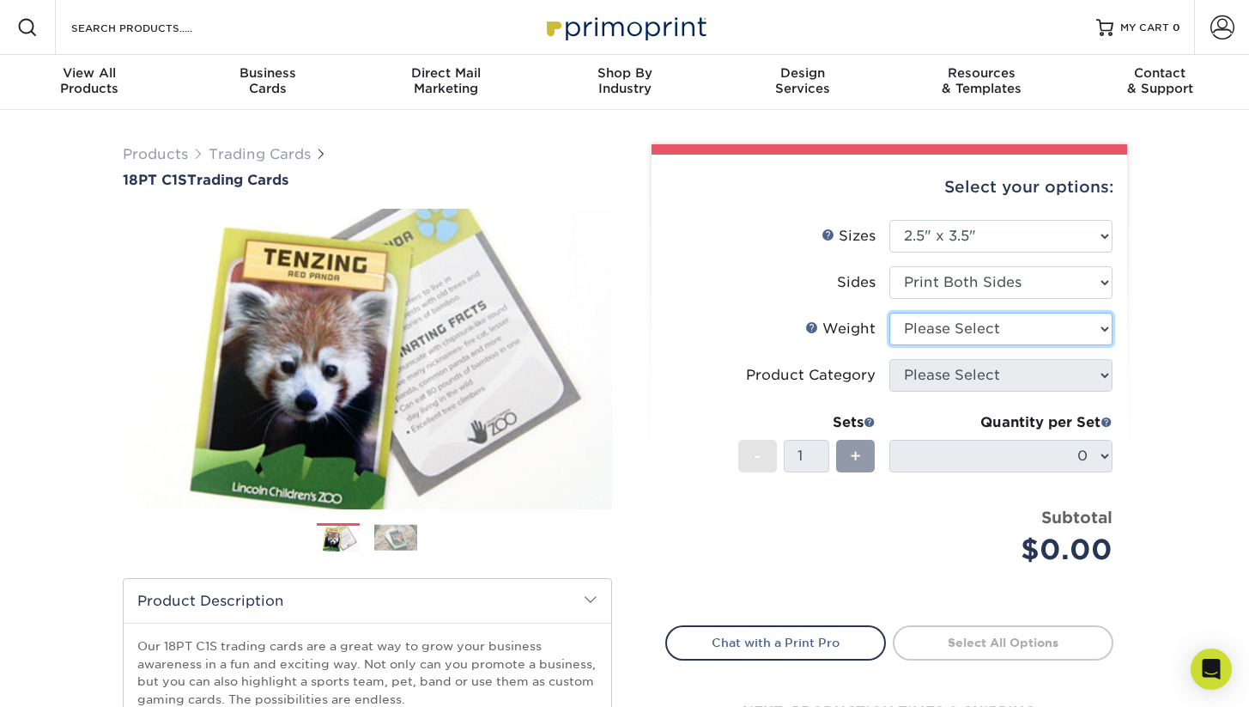
click at [976, 331] on select "Please Select 18PT C1S" at bounding box center [1001, 329] width 223 height 33
select select "18PTC1S"
click at [890, 313] on select "Please Select 18PT C1S" at bounding box center [1001, 329] width 223 height 33
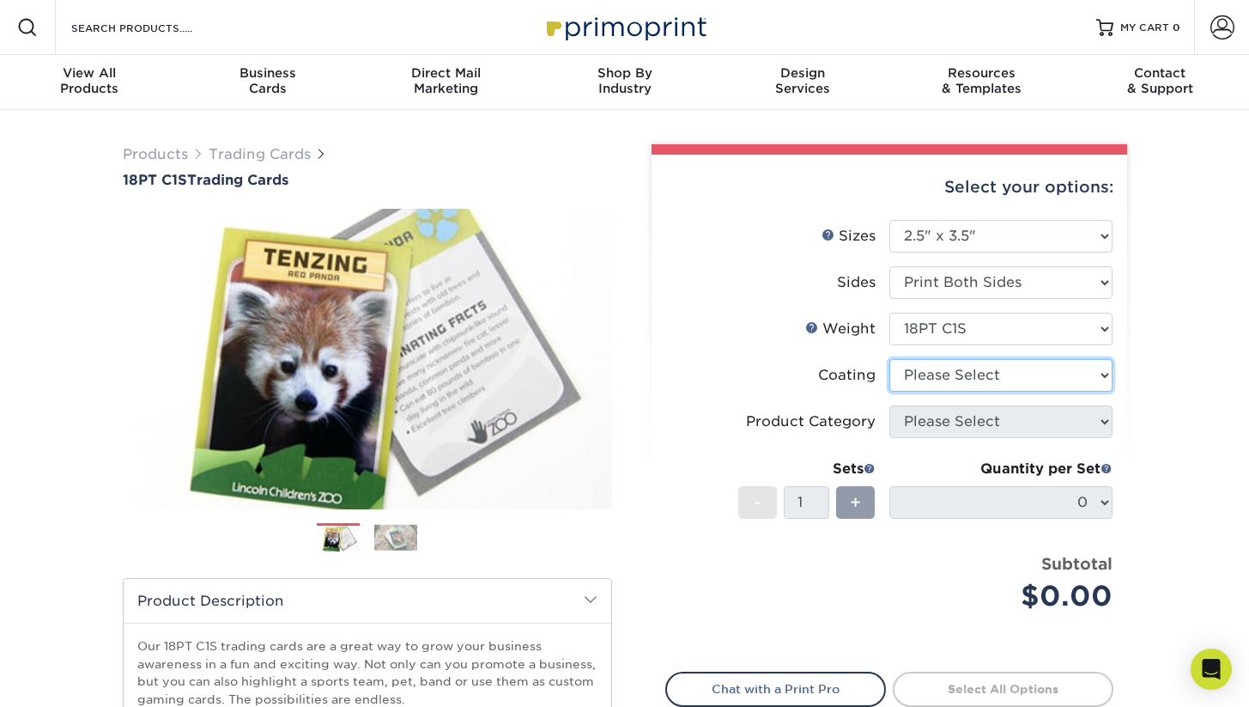
click at [979, 375] on select at bounding box center [1001, 375] width 223 height 33
select select "3e7618de-abca-4bda-9f97-8b9129e913d8"
click at [890, 359] on select at bounding box center [1001, 375] width 223 height 33
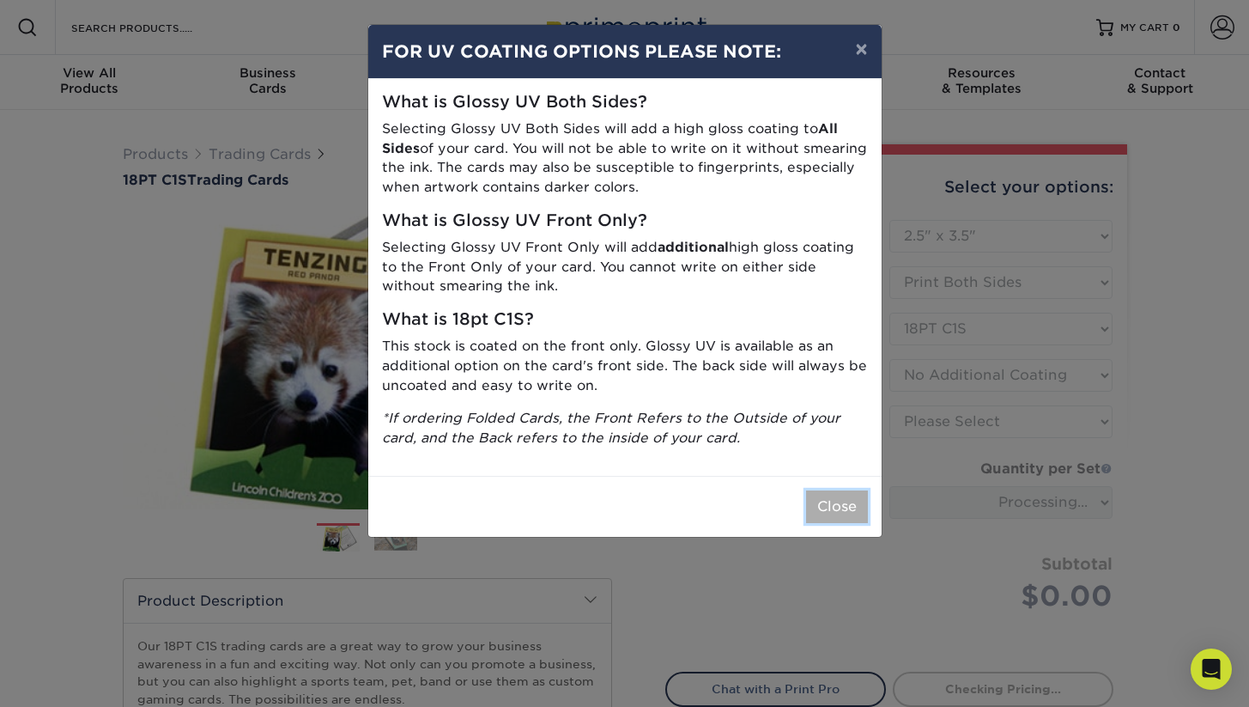
click at [833, 505] on button "Close" at bounding box center [837, 506] width 62 height 33
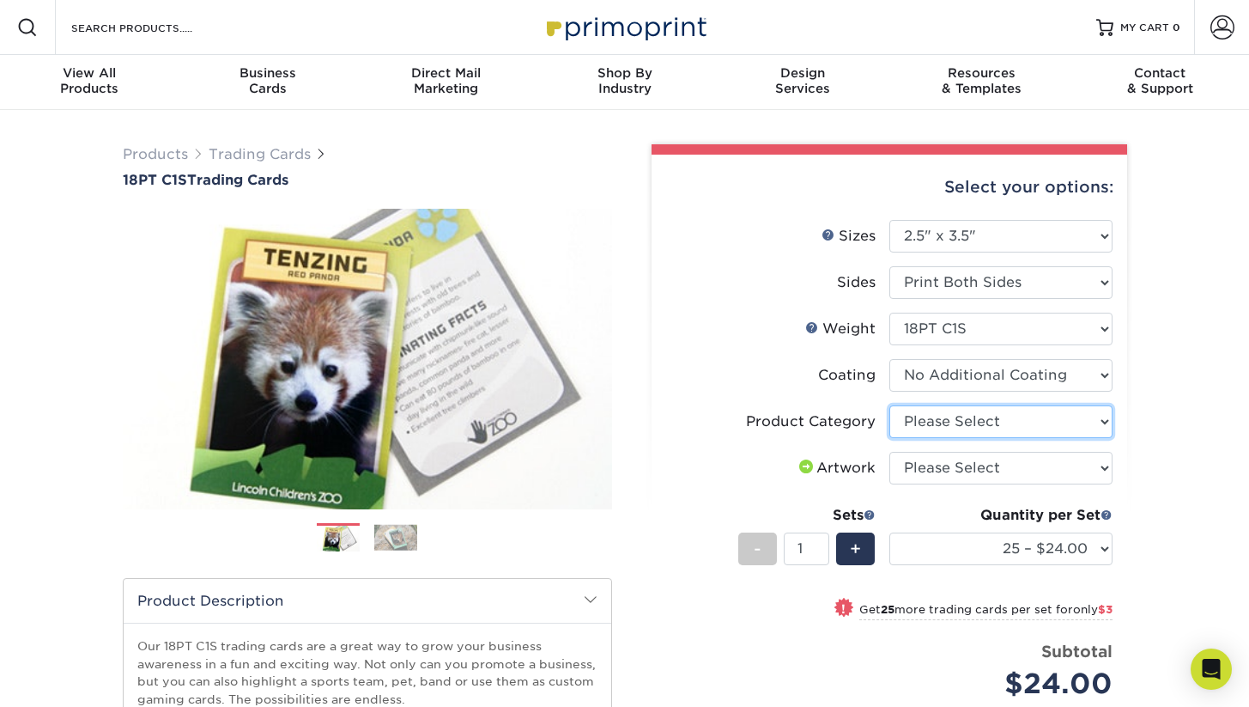
click at [1067, 414] on select "Please Select Trading Cards" at bounding box center [1001, 421] width 223 height 33
select select "c2f9bce9-36c2-409d-b101-c29d9d031e18"
click at [890, 405] on select "Please Select Trading Cards" at bounding box center [1001, 421] width 223 height 33
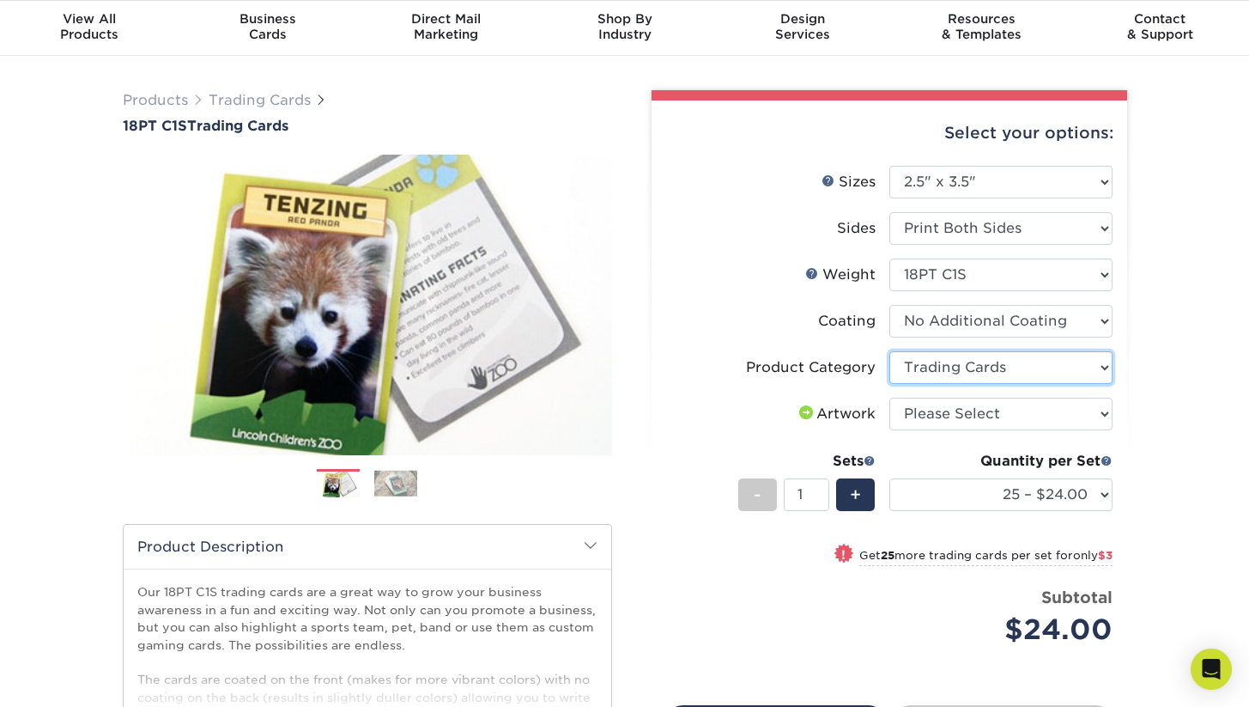
scroll to position [70, 0]
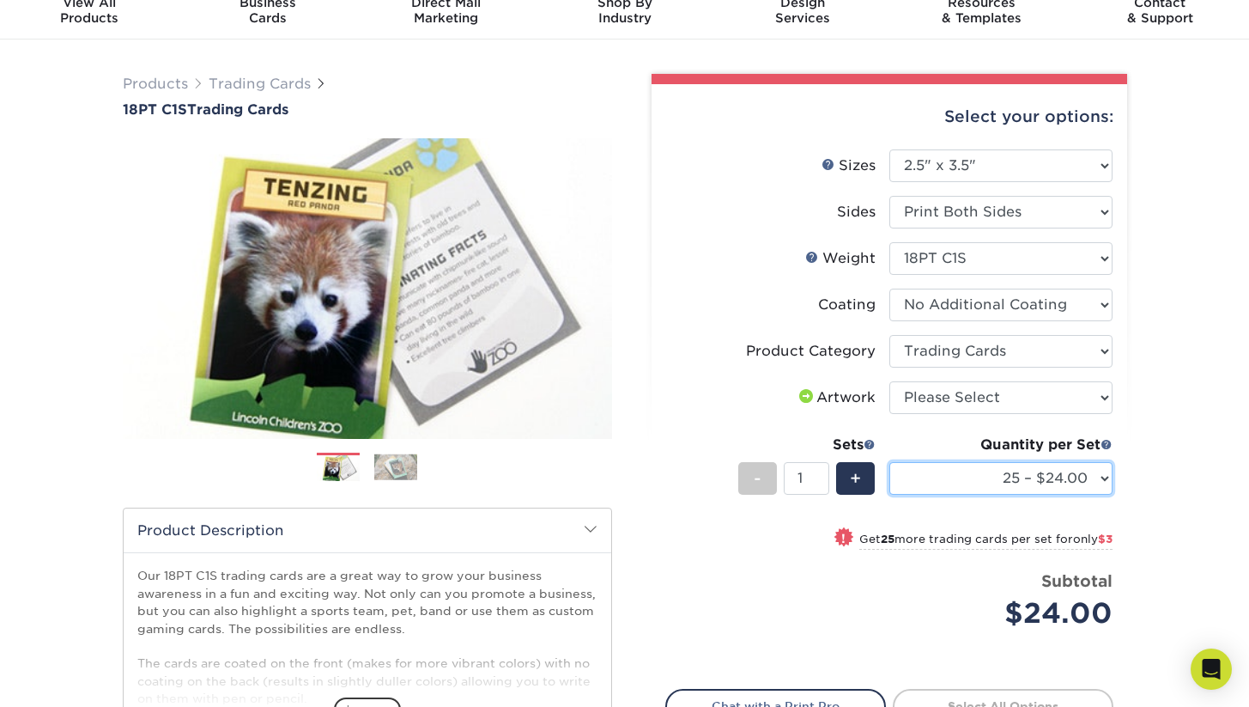
click at [1024, 475] on select "25 – $24.00 50 – $27.00 75 – $35.00 100 – $39.00 250 – $45.00 500 – $55.00 1000…" at bounding box center [1001, 478] width 223 height 33
select select "100 – $39.00"
click at [890, 462] on select "25 – $24.00 50 – $27.00 75 – $35.00 100 – $39.00 250 – $45.00 500 – $55.00 1000…" at bounding box center [1001, 478] width 223 height 33
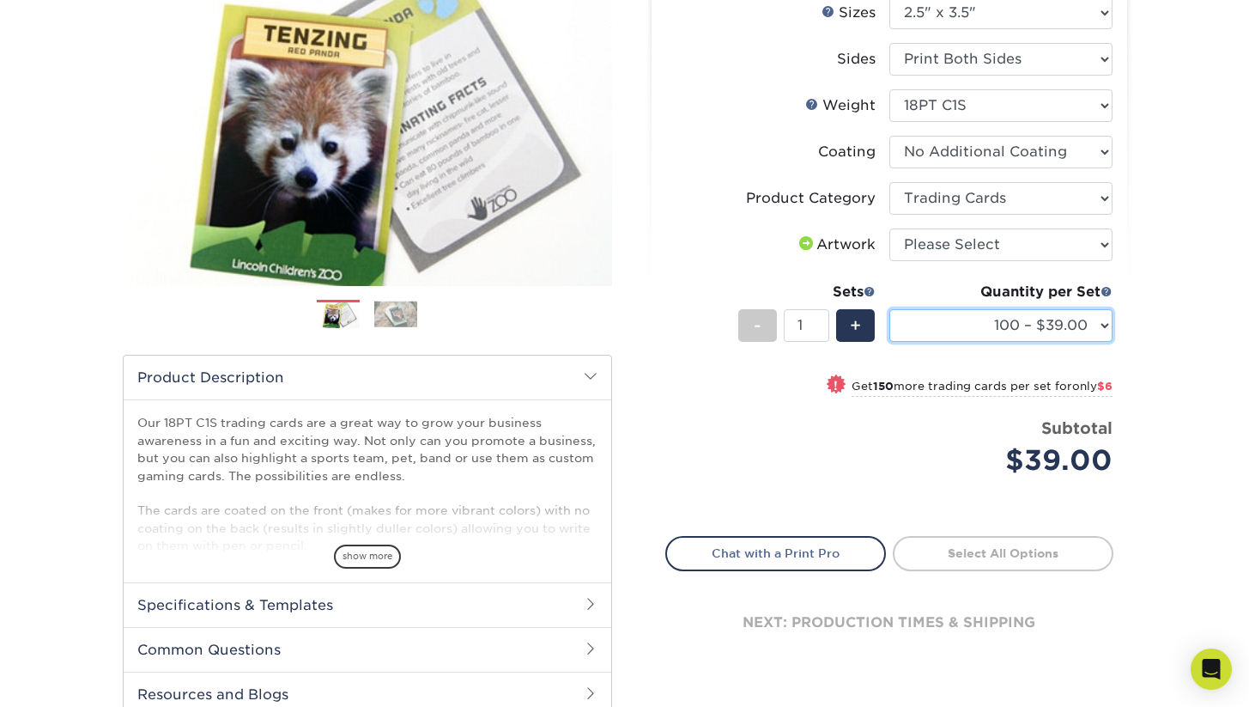
scroll to position [254, 0]
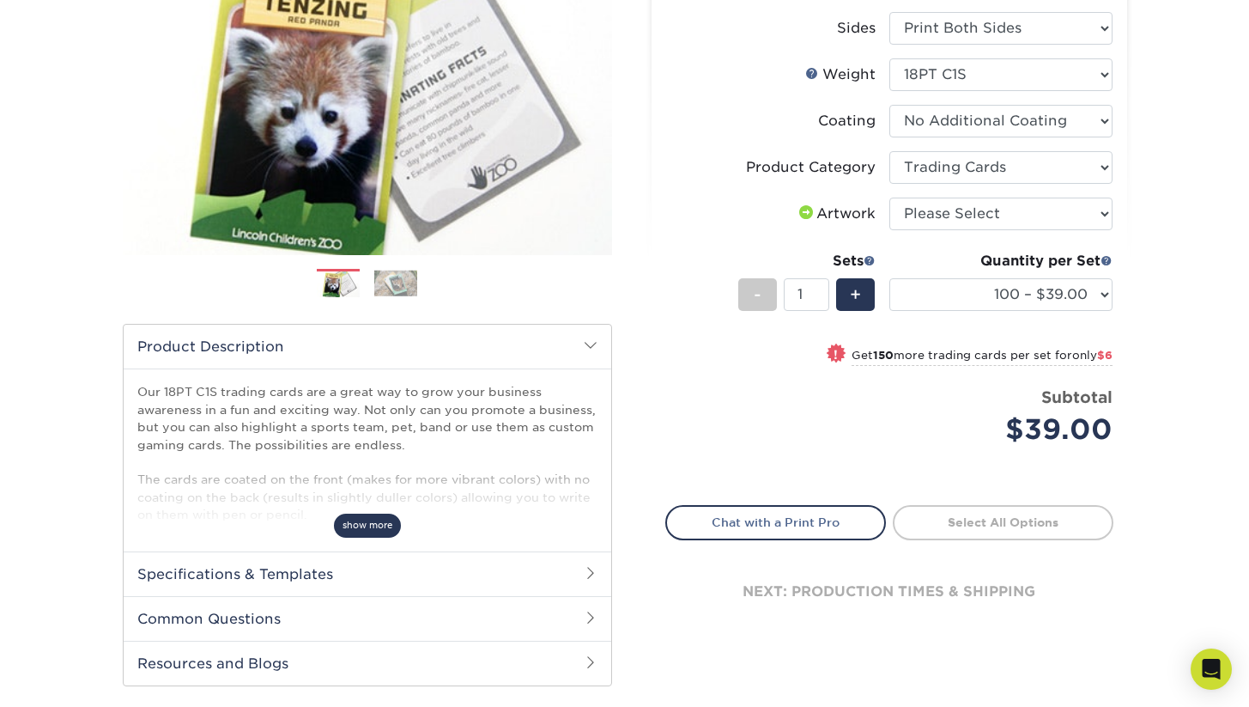
click at [385, 519] on span "show more" at bounding box center [367, 525] width 67 height 23
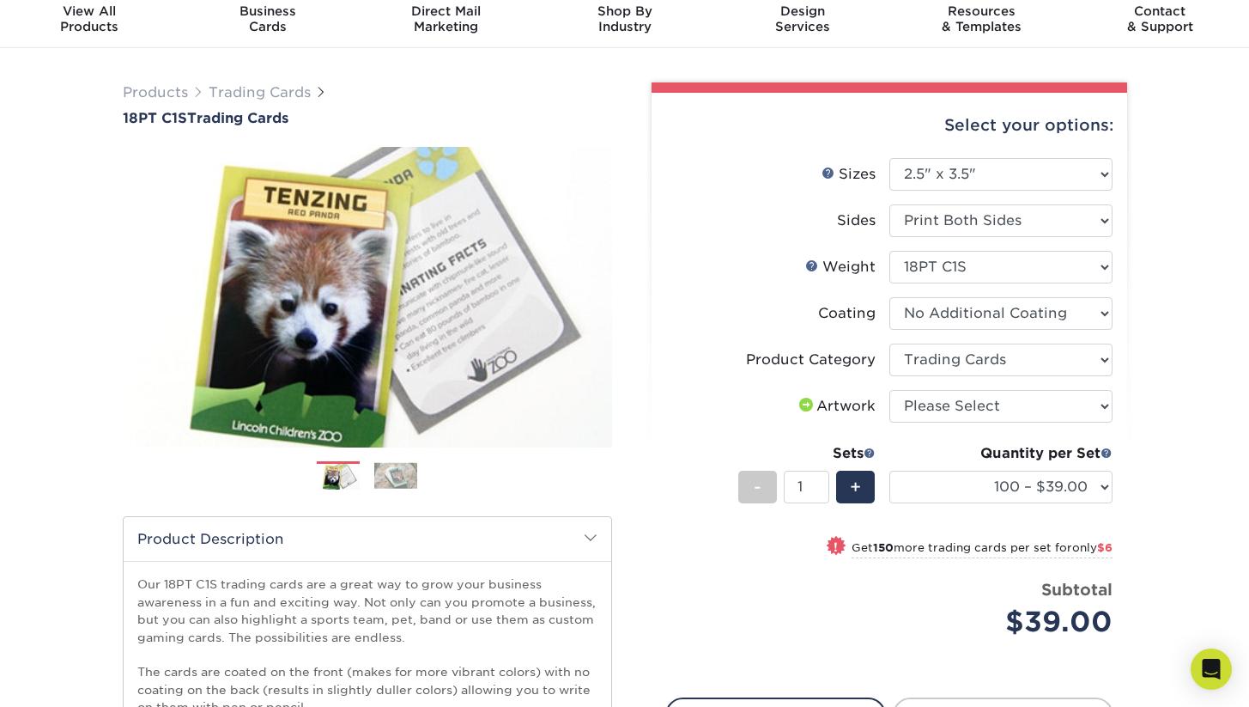
scroll to position [80, 0]
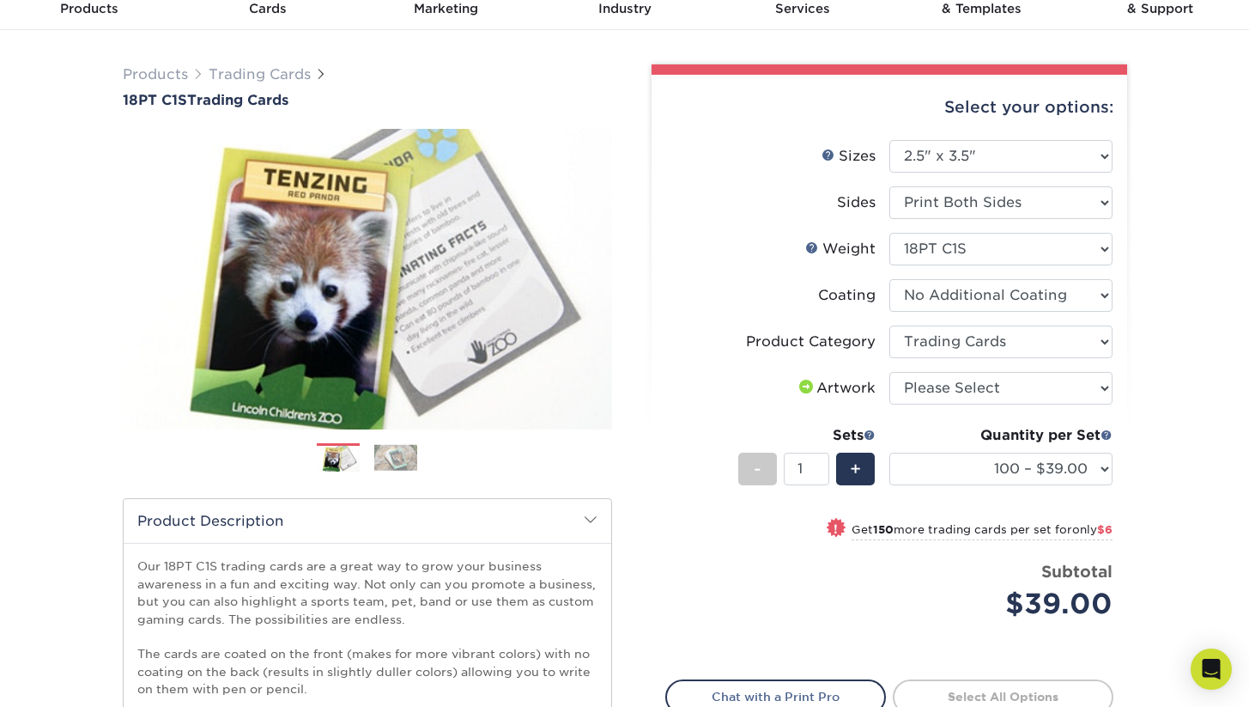
click at [407, 458] on img at bounding box center [395, 457] width 43 height 27
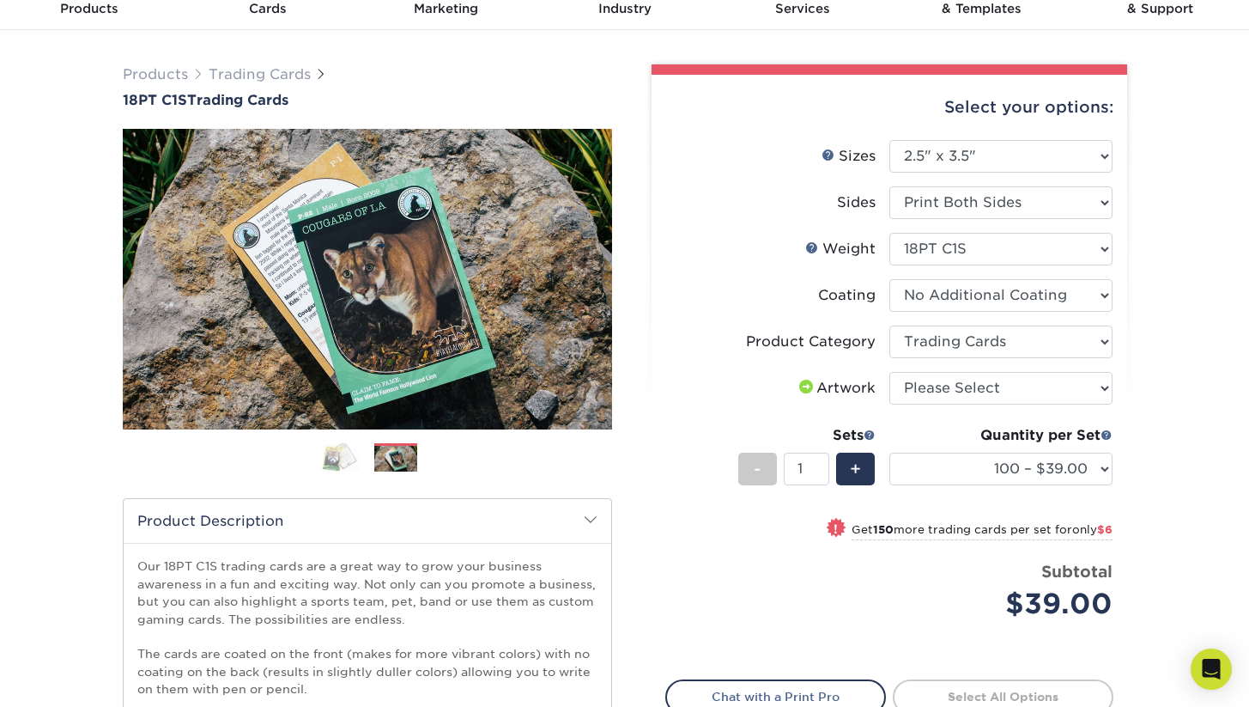
click at [345, 462] on img at bounding box center [338, 457] width 43 height 30
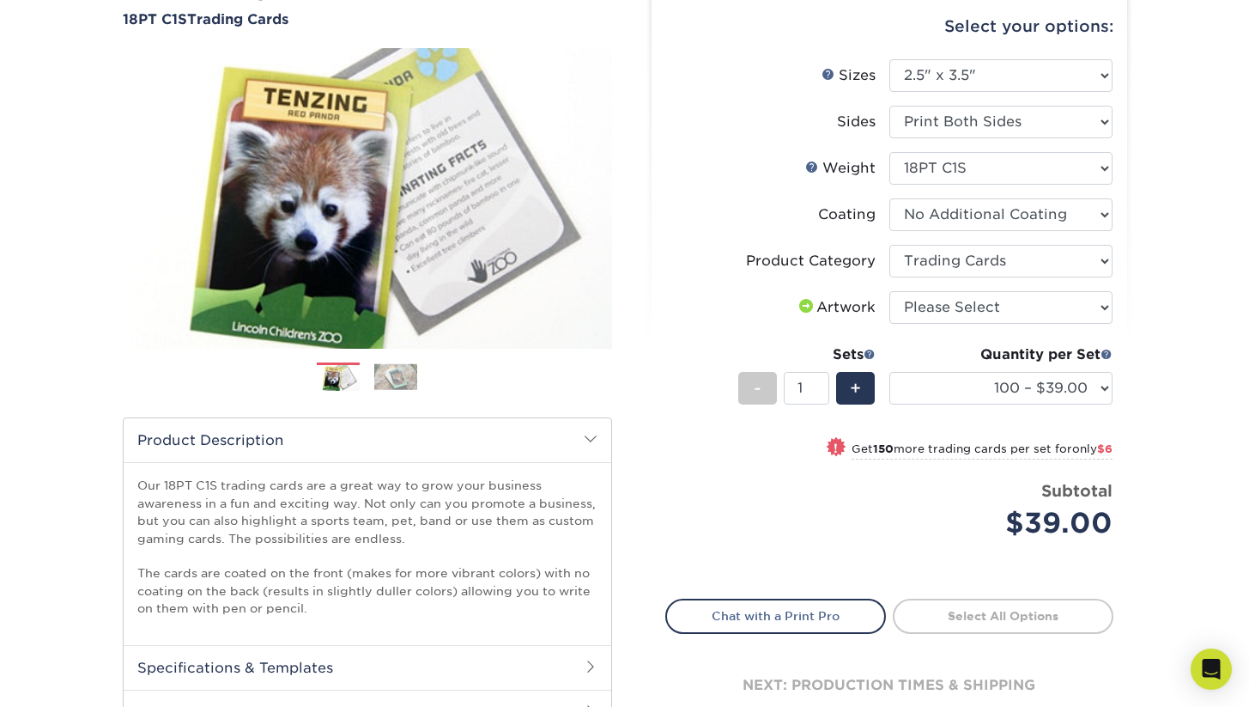
scroll to position [153, 0]
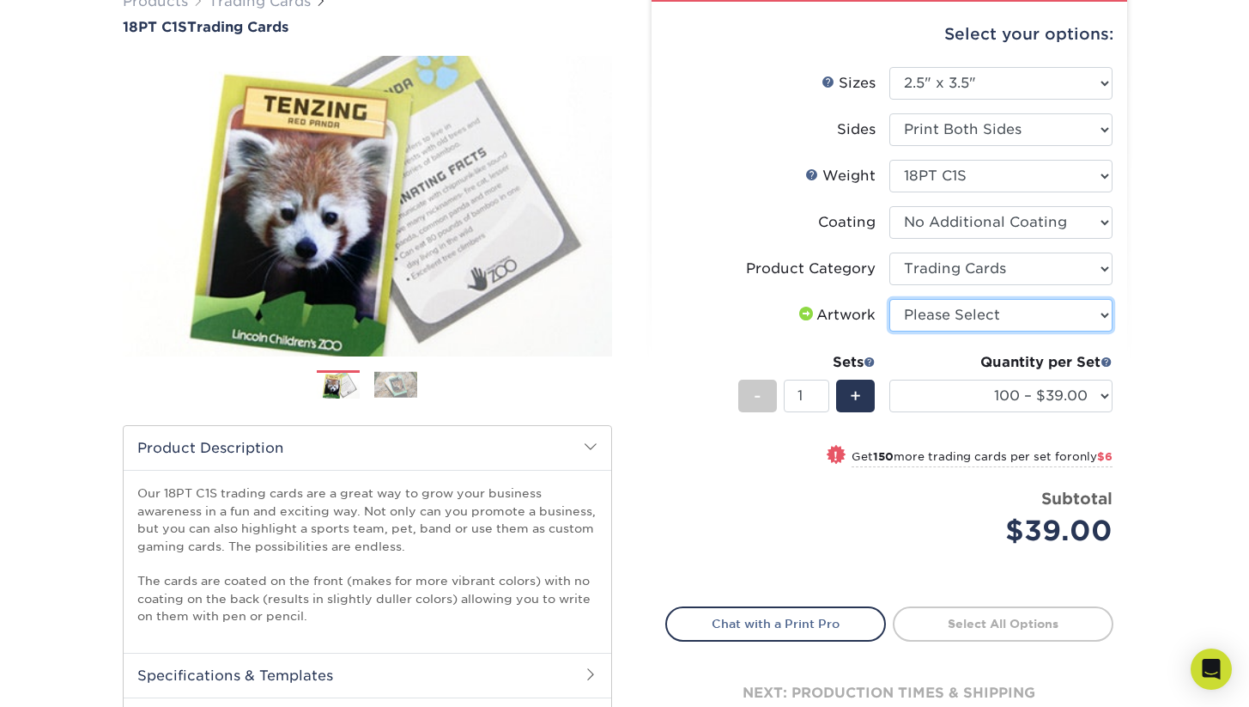
click at [944, 313] on select "Please Select I will upload files I need a design - $100" at bounding box center [1001, 315] width 223 height 33
select select "upload"
click at [890, 299] on select "Please Select I will upload files I need a design - $100" at bounding box center [1001, 315] width 223 height 33
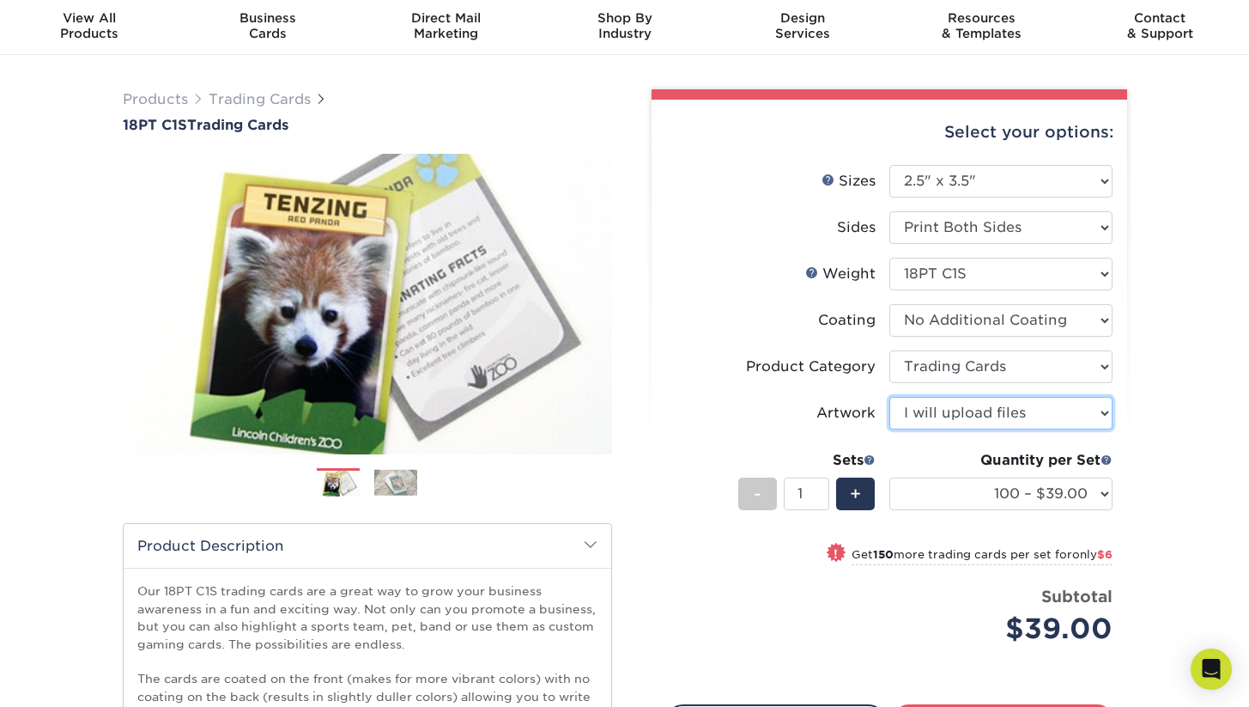
scroll to position [71, 0]
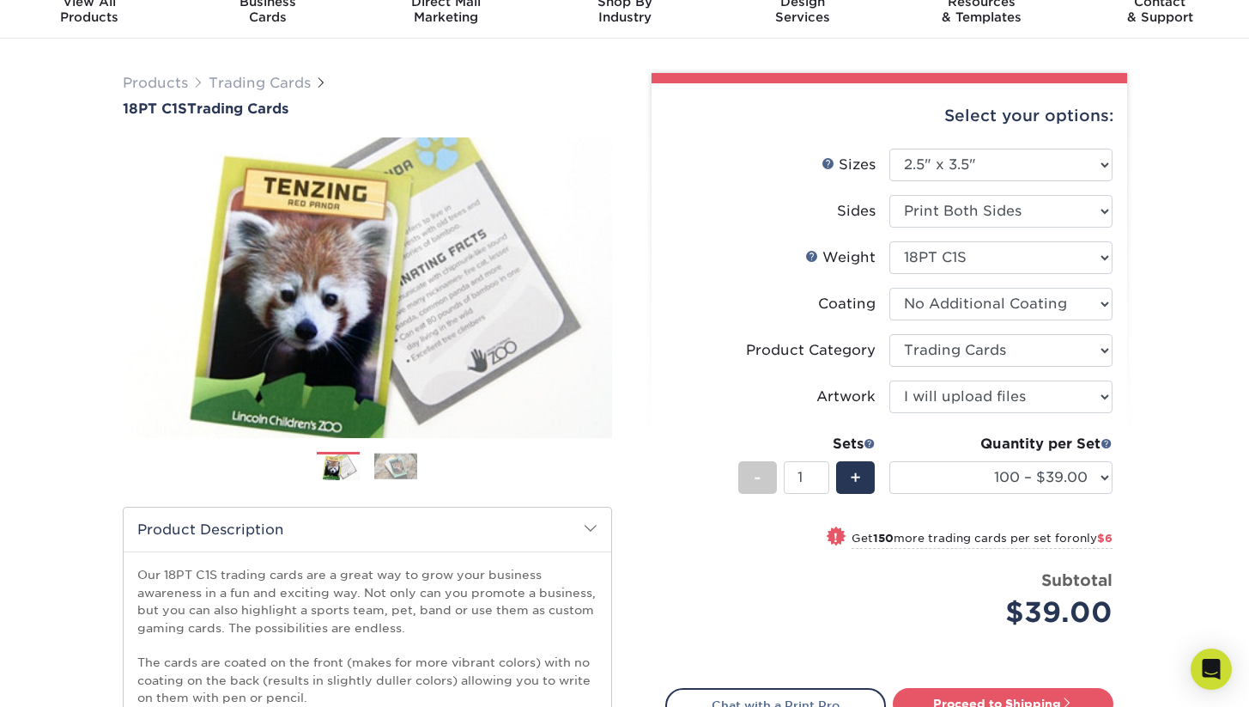
click at [684, 334] on label "Product Category" at bounding box center [777, 350] width 223 height 33
